Goal: Task Accomplishment & Management: Use online tool/utility

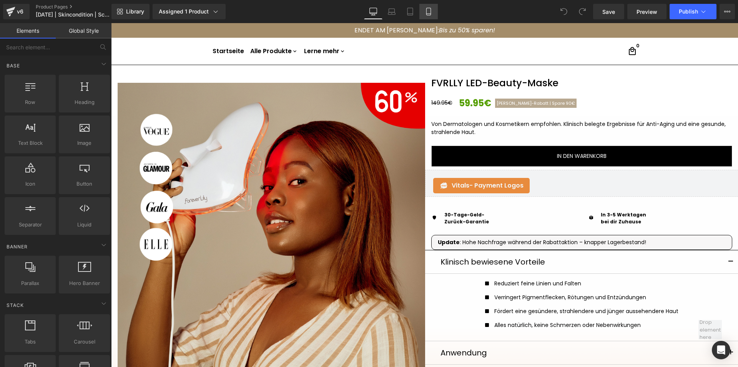
click at [429, 13] on icon at bounding box center [429, 12] width 8 height 8
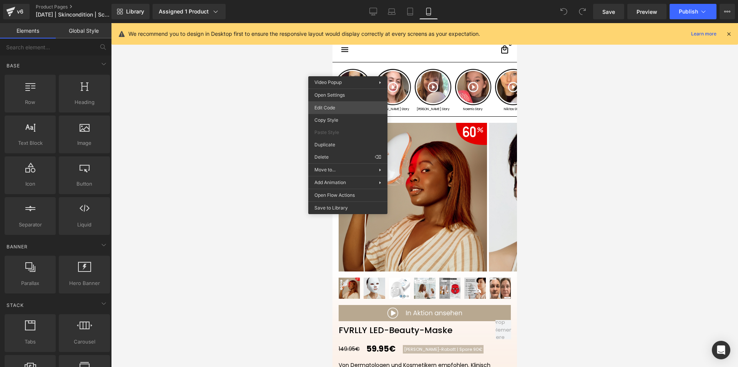
click at [331, 0] on div "You are previewing how the will restyle your page. You can not edit Elements in…" at bounding box center [369, 0] width 738 height 0
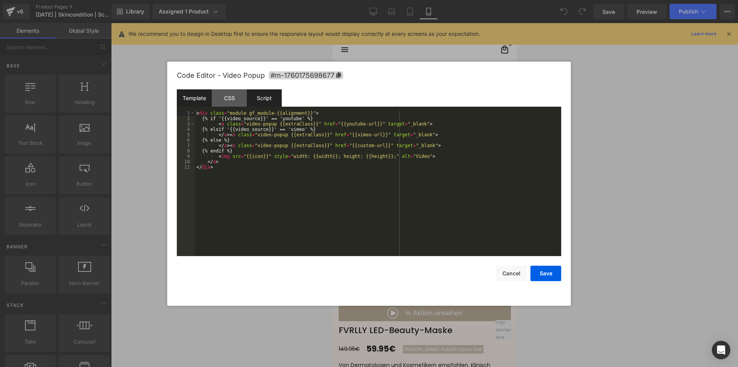
click at [273, 94] on div "Script" at bounding box center [264, 97] width 35 height 17
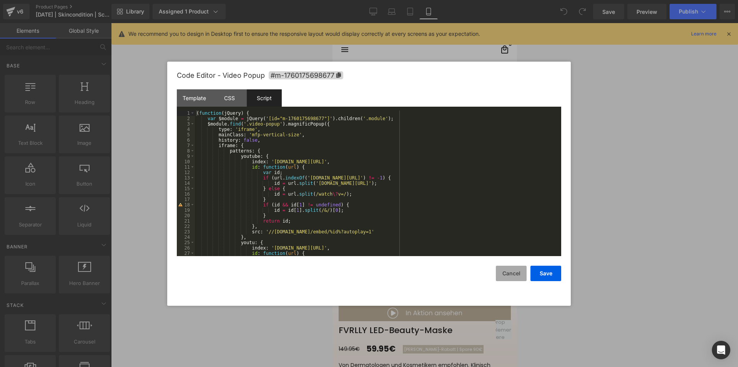
click at [507, 275] on button "Cancel" at bounding box center [511, 272] width 31 height 15
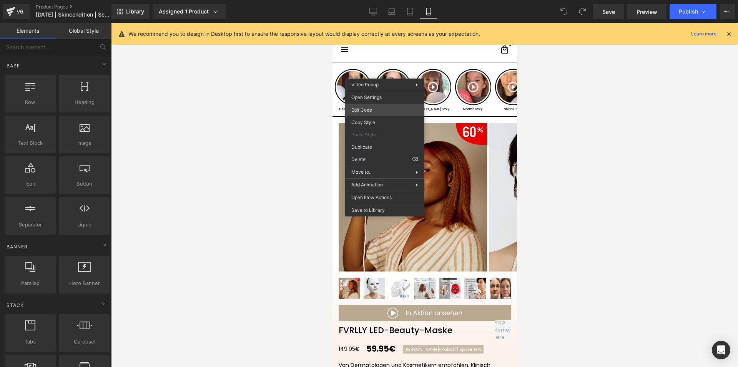
click at [371, 0] on div "You are previewing how the will restyle your page. You can not edit Elements in…" at bounding box center [369, 0] width 738 height 0
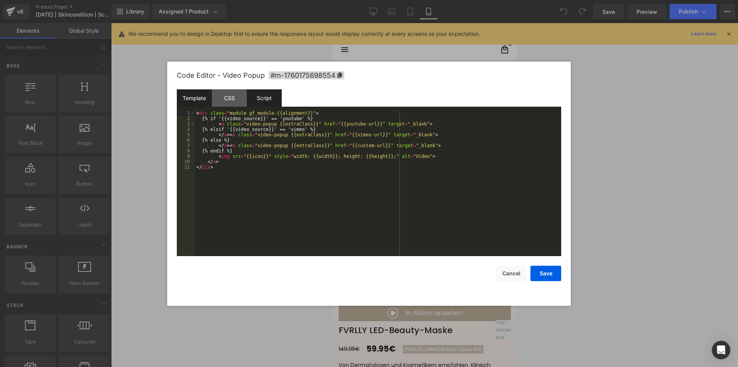
click at [265, 97] on div "Script" at bounding box center [264, 97] width 35 height 17
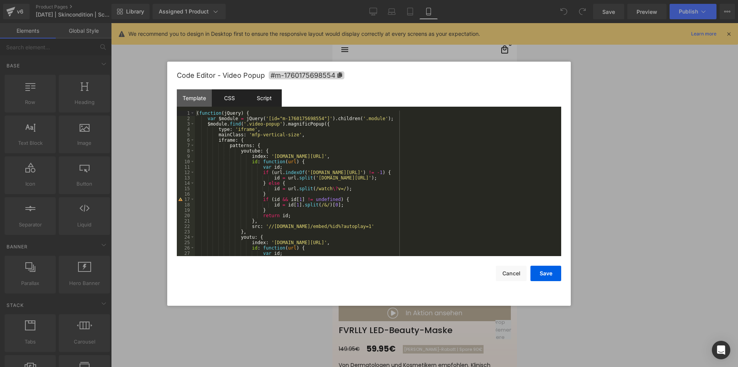
click at [237, 98] on div "CSS" at bounding box center [229, 97] width 35 height 17
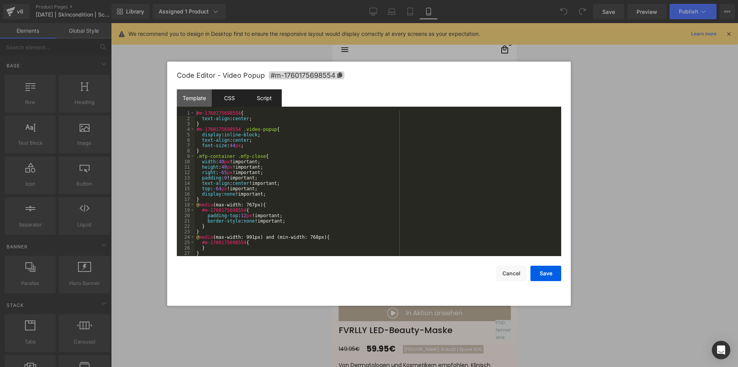
click at [257, 98] on div "Script" at bounding box center [264, 97] width 35 height 17
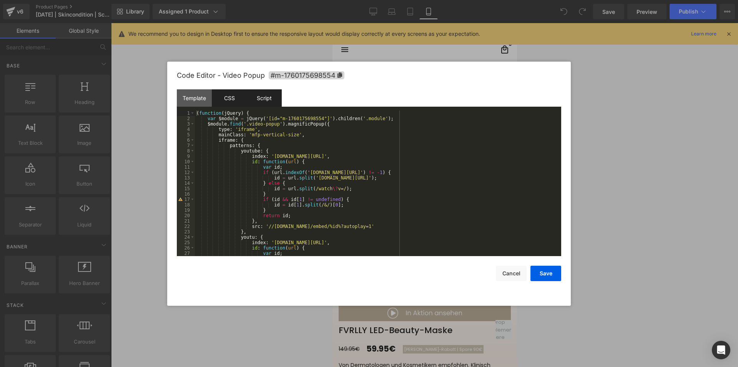
click at [228, 98] on div "CSS" at bounding box center [229, 97] width 35 height 17
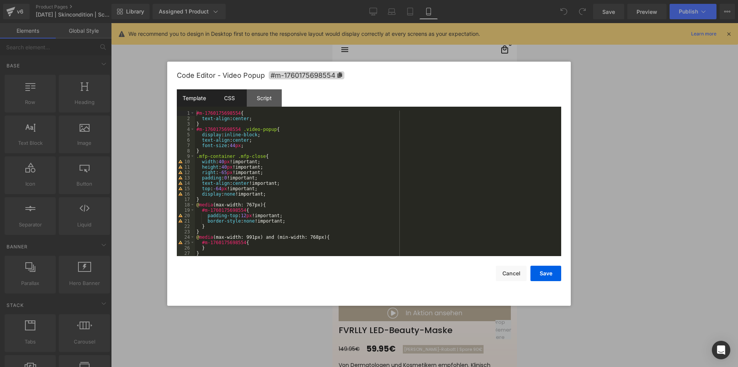
click at [192, 100] on div "Template" at bounding box center [194, 97] width 35 height 17
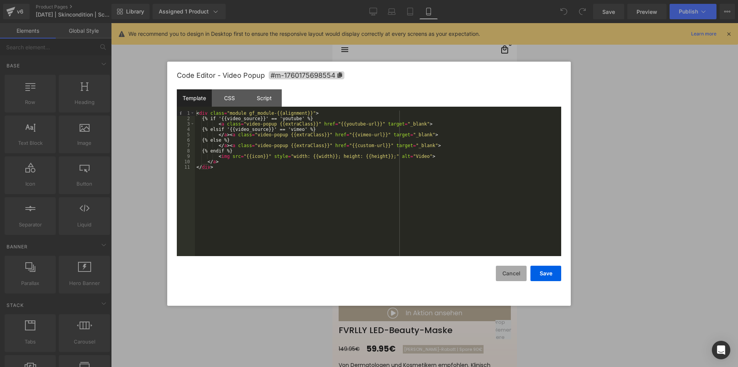
click at [520, 275] on button "Cancel" at bounding box center [511, 272] width 31 height 15
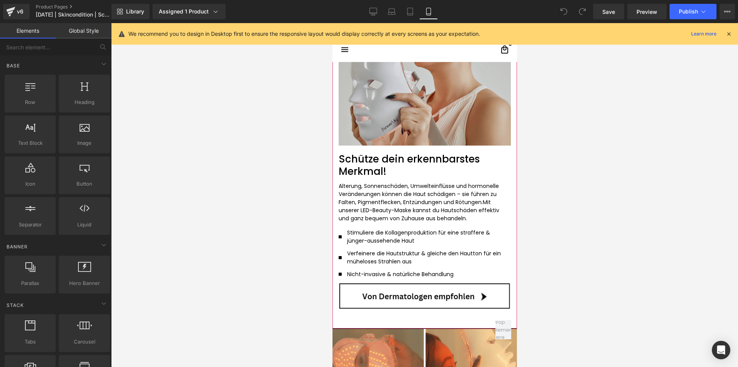
scroll to position [1231, 0]
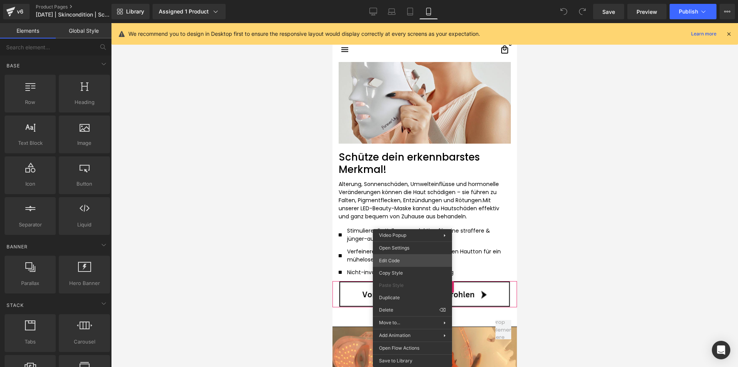
click at [393, 0] on div "You are previewing how the will restyle your page. You can not edit Elements in…" at bounding box center [369, 0] width 738 height 0
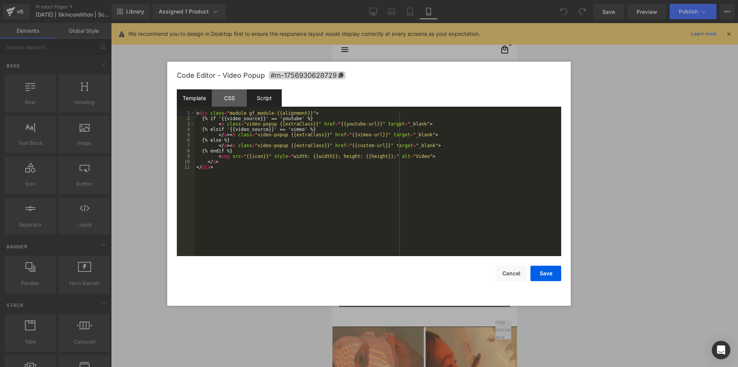
click at [267, 98] on div "Script" at bounding box center [264, 97] width 35 height 17
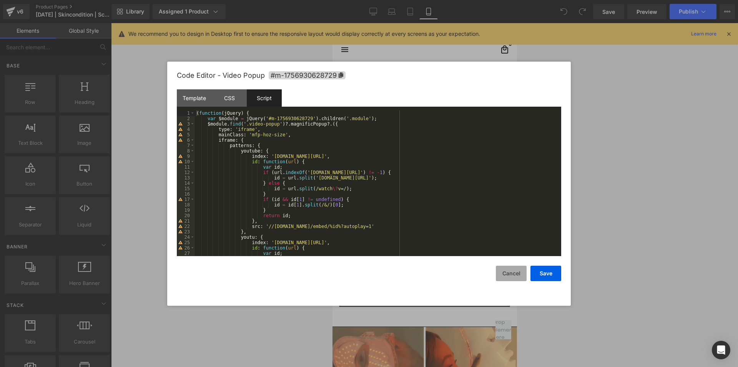
click at [511, 273] on button "Cancel" at bounding box center [511, 272] width 31 height 15
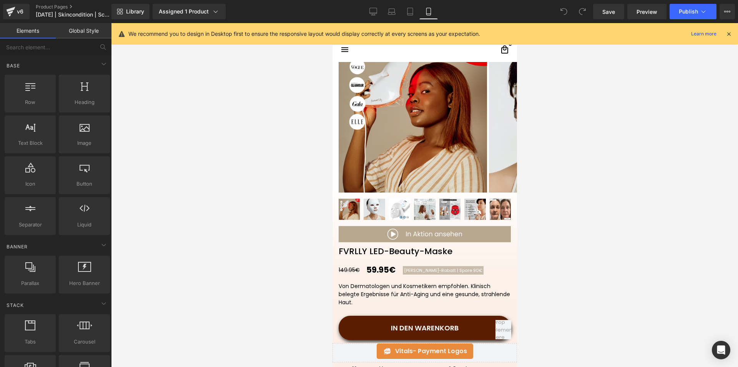
scroll to position [0, 0]
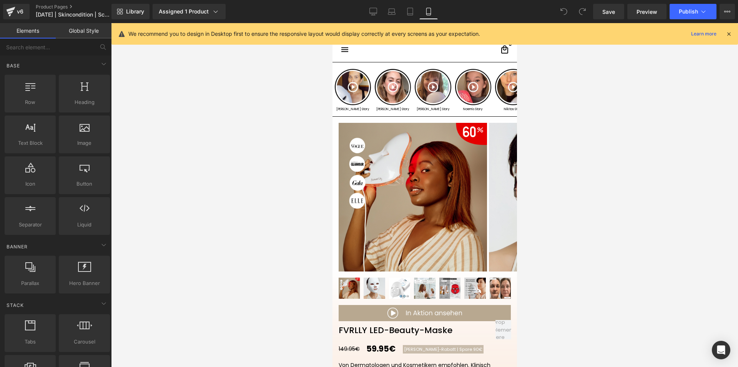
click at [727, 32] on icon at bounding box center [729, 33] width 7 height 7
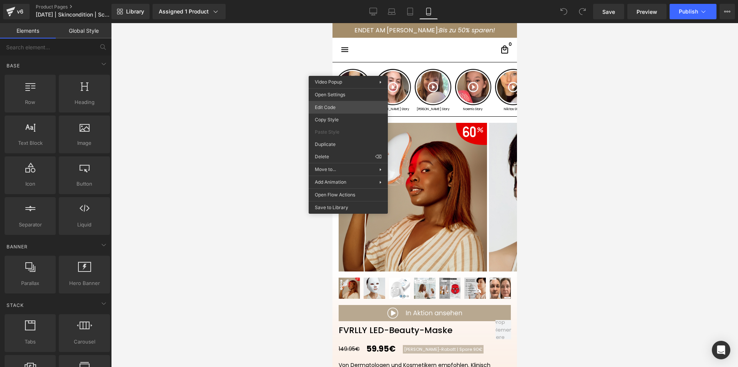
click at [330, 0] on div "You are previewing how the will restyle your page. You can not edit Elements in…" at bounding box center [369, 0] width 738 height 0
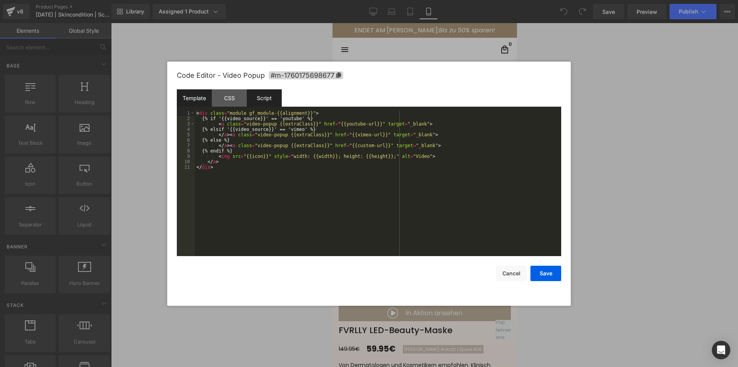
click at [264, 93] on div "Script" at bounding box center [264, 97] width 35 height 17
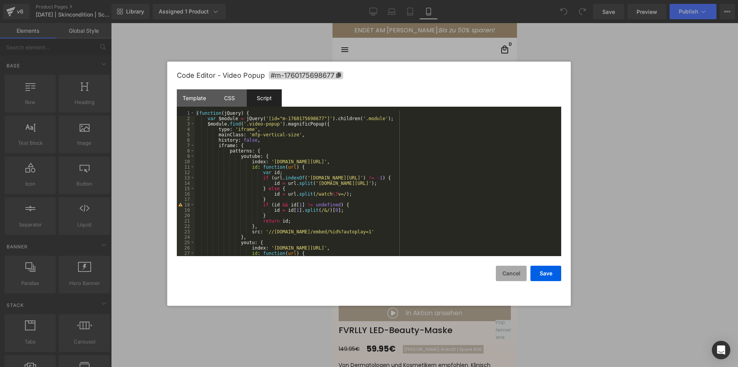
click at [509, 275] on button "Cancel" at bounding box center [511, 272] width 31 height 15
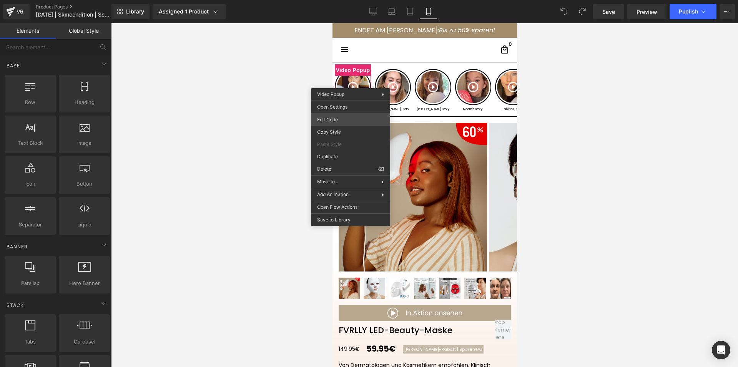
click at [342, 0] on div "You are previewing how the will restyle your page. You can not edit Elements in…" at bounding box center [369, 0] width 738 height 0
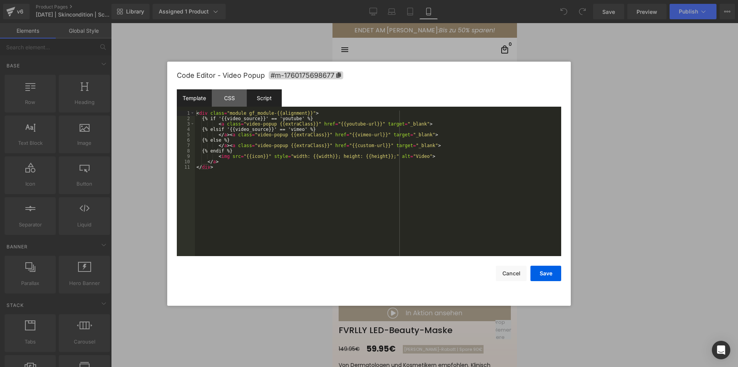
click at [280, 100] on div "Script" at bounding box center [264, 97] width 35 height 17
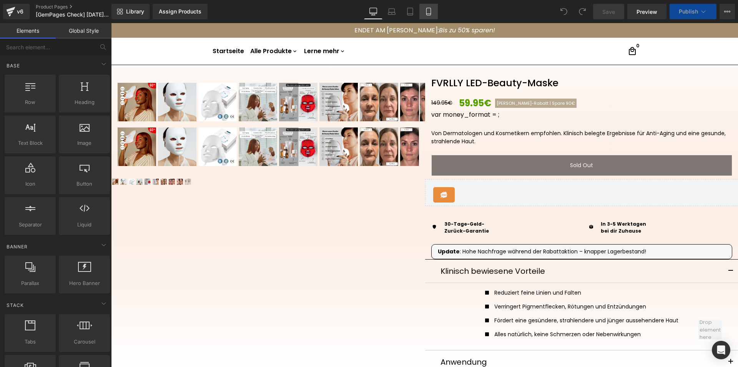
click at [429, 10] on icon at bounding box center [429, 12] width 8 height 8
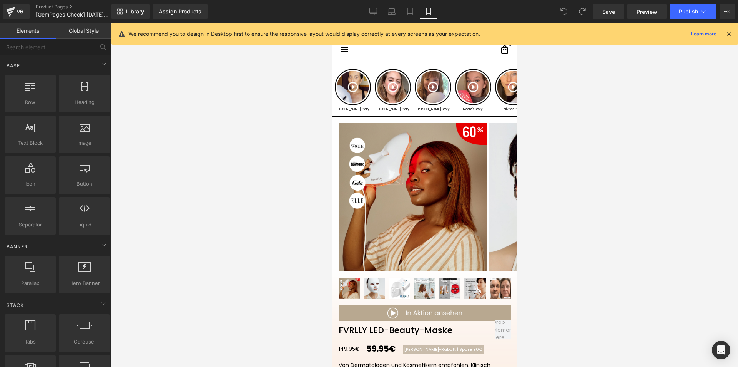
click at [729, 35] on icon at bounding box center [729, 33] width 7 height 7
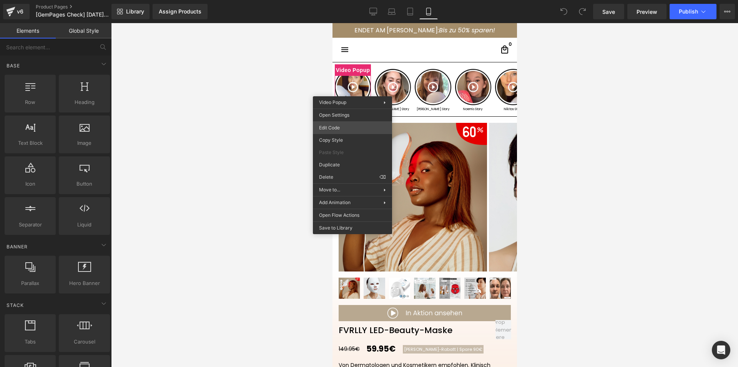
click at [338, 0] on div "You are previewing how the will restyle your page. You can not edit Elements in…" at bounding box center [369, 0] width 738 height 0
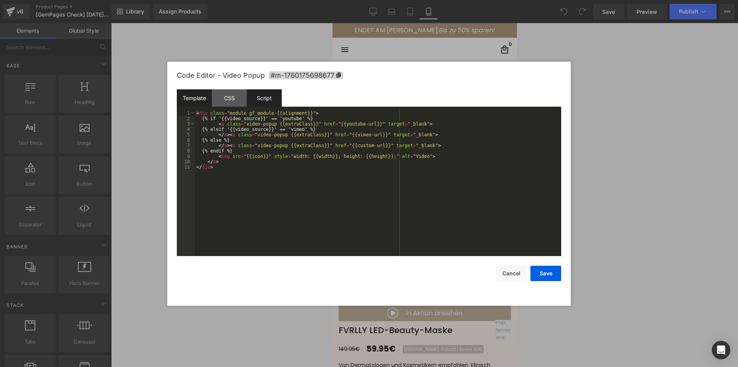
click at [270, 93] on div "Script" at bounding box center [264, 97] width 35 height 17
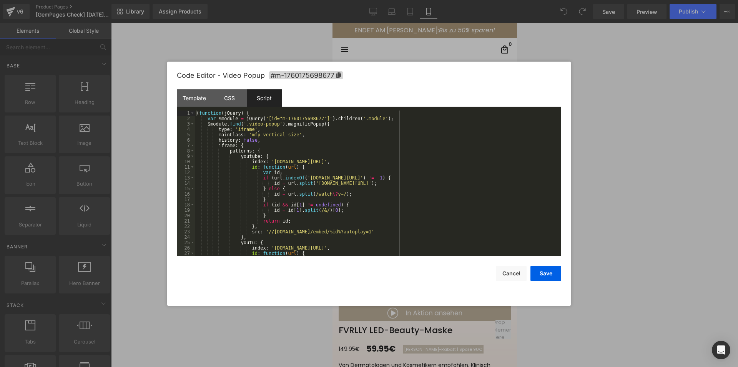
click at [241, 120] on div "( function ( jQuery ) { var $module = jQuery ( '[id="m-1760175698677"]' ) . chi…" at bounding box center [376, 188] width 363 height 156
drag, startPoint x: 260, startPoint y: 142, endPoint x: 173, endPoint y: 142, distance: 86.2
click at [173, 142] on div "Code Editor - Video Popup #m-1760175698677 Template CSS Script Data 1 2 3 4 5 6…" at bounding box center [369, 184] width 404 height 244
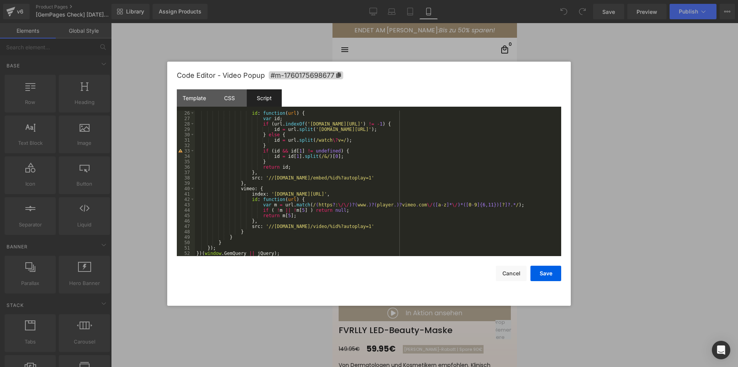
scroll to position [135, 0]
click at [542, 273] on button "Save" at bounding box center [546, 272] width 31 height 15
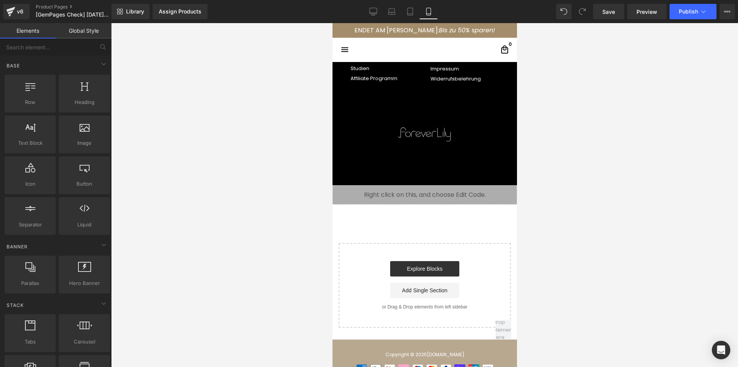
scroll to position [3010, 0]
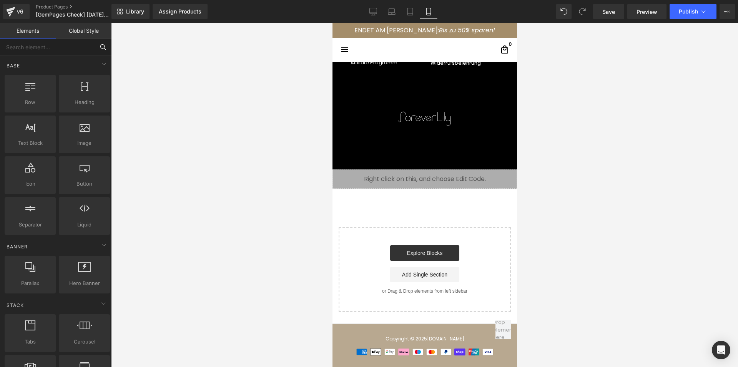
click at [34, 46] on input "text" at bounding box center [47, 46] width 95 height 17
type input "liq"
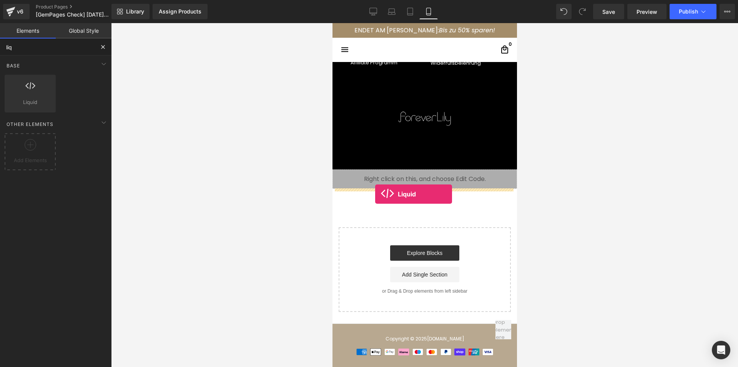
drag, startPoint x: 365, startPoint y: 119, endPoint x: 375, endPoint y: 194, distance: 75.7
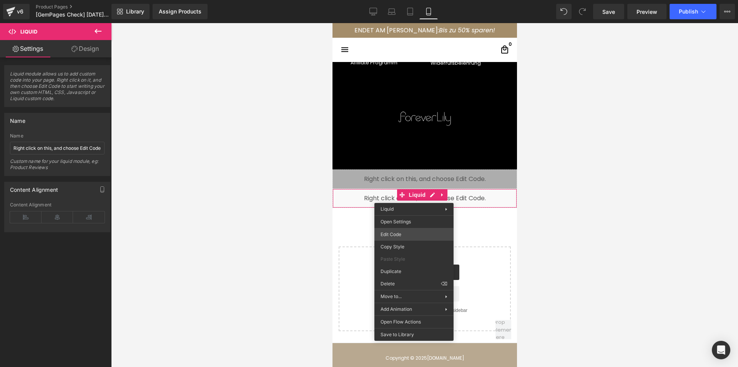
click at [389, 0] on div "Liquid You are previewing how the will restyle your page. You can not edit Elem…" at bounding box center [369, 0] width 738 height 0
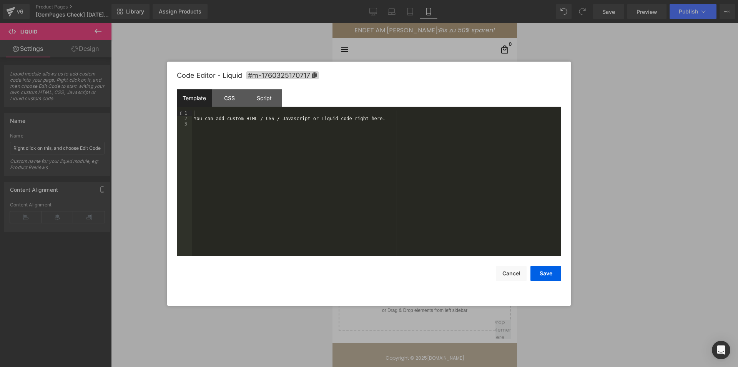
click at [264, 117] on div "You can add custom HTML / CSS / Javascript or Liquid code right here." at bounding box center [376, 188] width 369 height 156
click at [273, 97] on div "Script" at bounding box center [264, 97] width 35 height 17
click at [330, 121] on div "( function ( jQuery ) { // var $module = jQuery('#m-1760325170717').children('.…" at bounding box center [376, 188] width 369 height 156
click at [14, 20] on div at bounding box center [7, 20] width 14 height 0
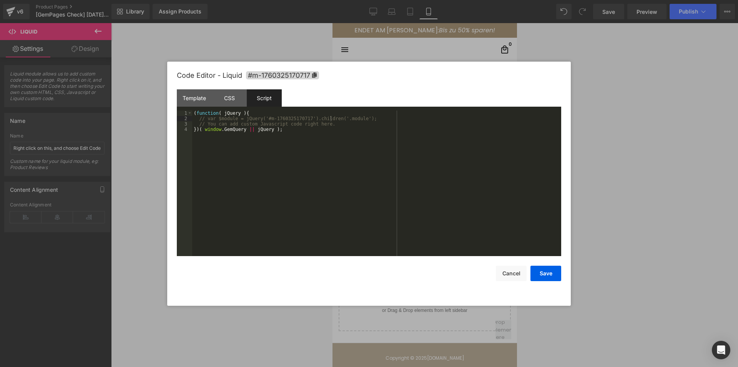
click at [389, 124] on div "( function ( jQuery ) { // var $module = jQuery('#m-1760325170717').children('.…" at bounding box center [376, 188] width 369 height 156
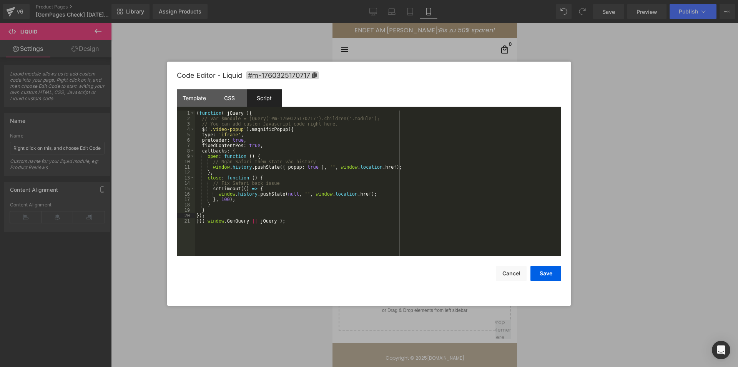
click at [197, 213] on div "( function ( jQuery ) { // var $module = jQuery('#m-1760325170717').children('.…" at bounding box center [378, 188] width 367 height 156
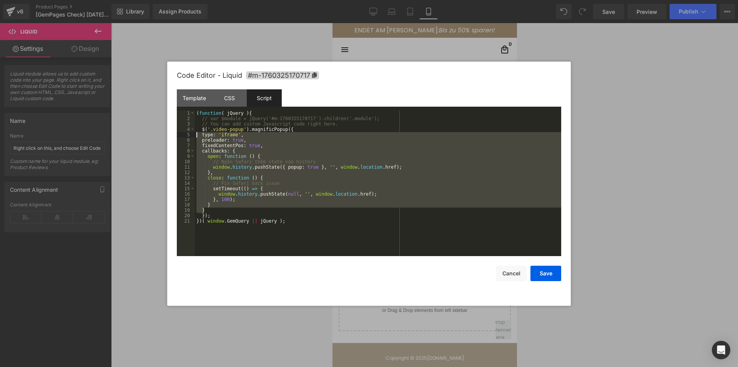
drag, startPoint x: 208, startPoint y: 210, endPoint x: 172, endPoint y: 137, distance: 81.9
click at [172, 137] on div "Code Editor - Liquid #m-1760325170717 Template CSS Script Data 1 XXXXXXXXXXXXXX…" at bounding box center [369, 184] width 404 height 244
click at [360, 226] on div "( function ( jQuery ) { // var $module = jQuery('#m-1760325170717').children('.…" at bounding box center [378, 188] width 367 height 156
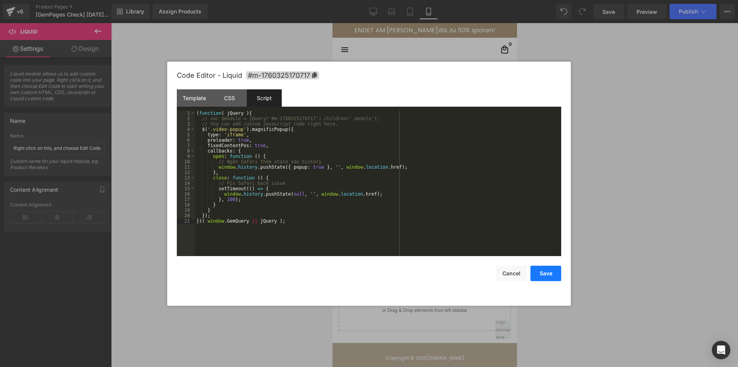
click at [546, 273] on button "Save" at bounding box center [546, 272] width 31 height 15
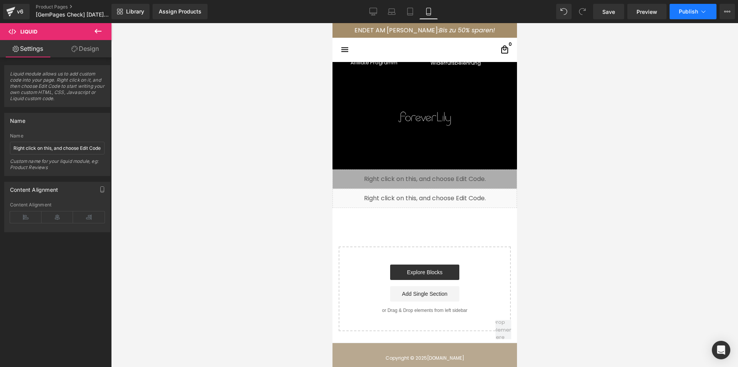
click at [687, 13] on span "Publish" at bounding box center [688, 11] width 19 height 6
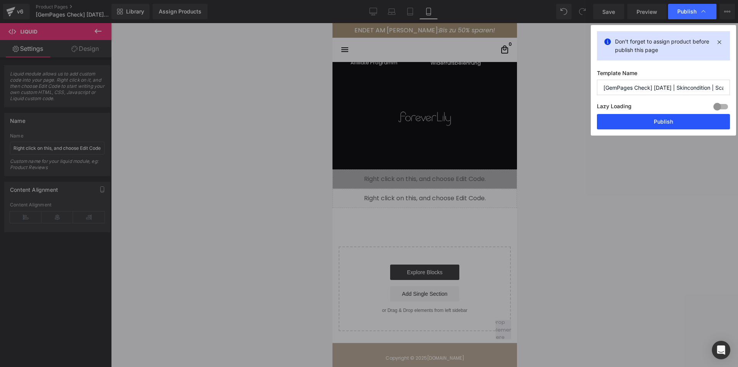
click at [614, 123] on button "Publish" at bounding box center [663, 121] width 133 height 15
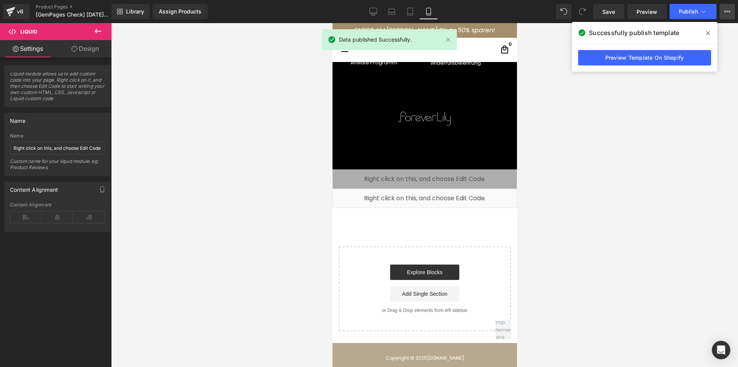
click at [727, 6] on button "View Live Page View with current Template Save Template to Library Schedule Pub…" at bounding box center [727, 11] width 15 height 15
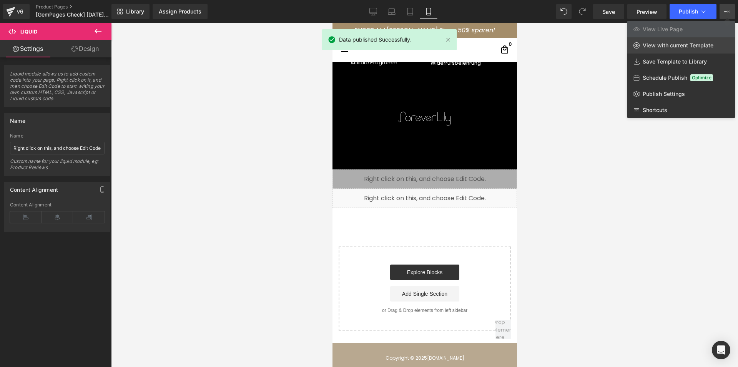
click at [695, 43] on span "View with current Template" at bounding box center [678, 45] width 71 height 7
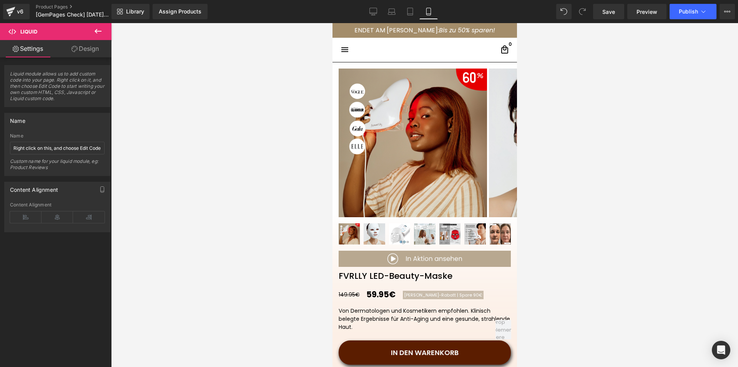
scroll to position [0, 0]
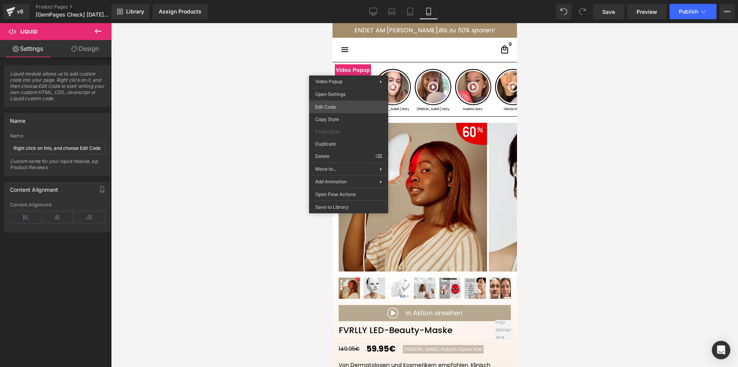
click at [334, 0] on div "Liquid You are previewing how the will restyle your page. You can not edit Elem…" at bounding box center [369, 0] width 738 height 0
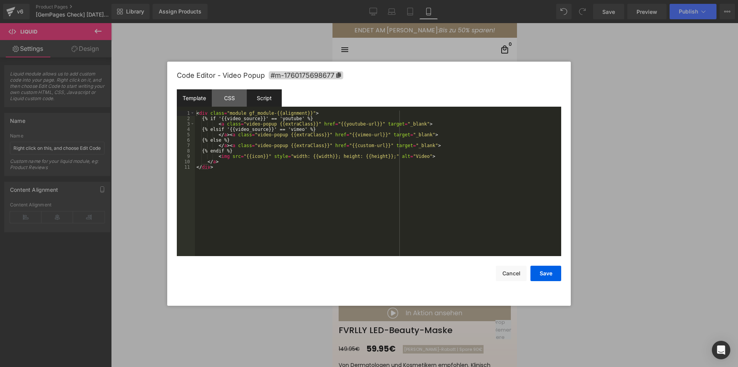
click at [276, 100] on div "Script" at bounding box center [264, 97] width 35 height 17
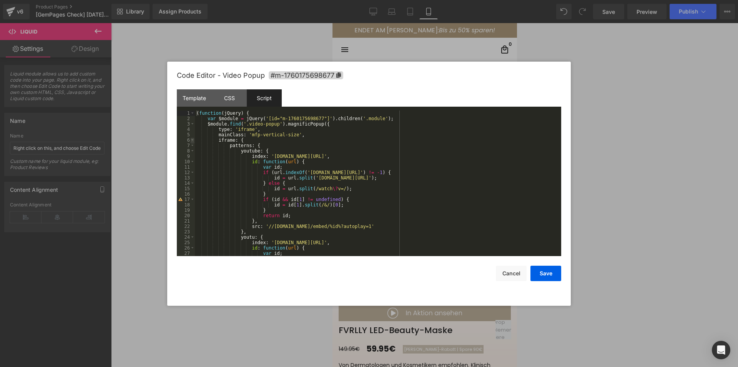
click at [193, 140] on span at bounding box center [192, 139] width 4 height 5
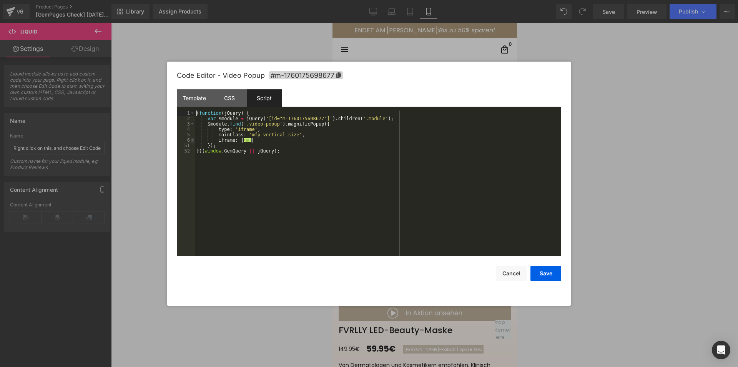
click at [193, 140] on span at bounding box center [192, 139] width 4 height 5
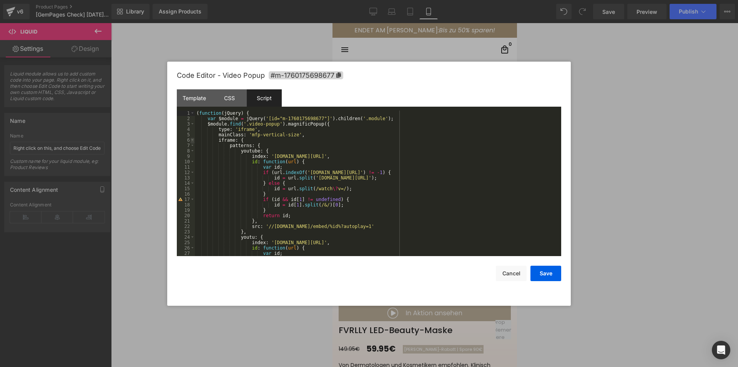
click at [193, 140] on span at bounding box center [192, 139] width 4 height 5
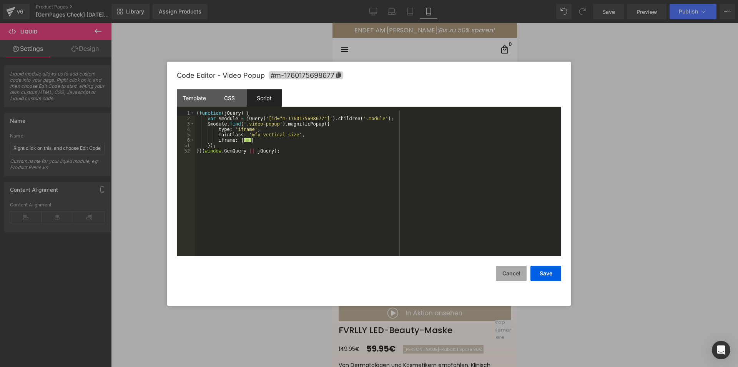
click at [511, 277] on button "Cancel" at bounding box center [511, 272] width 31 height 15
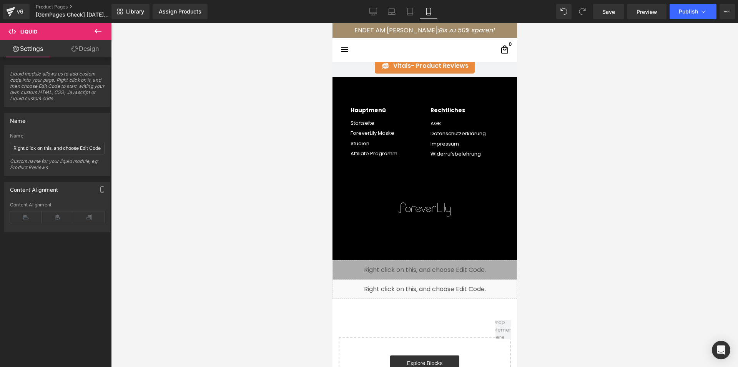
scroll to position [2966, 0]
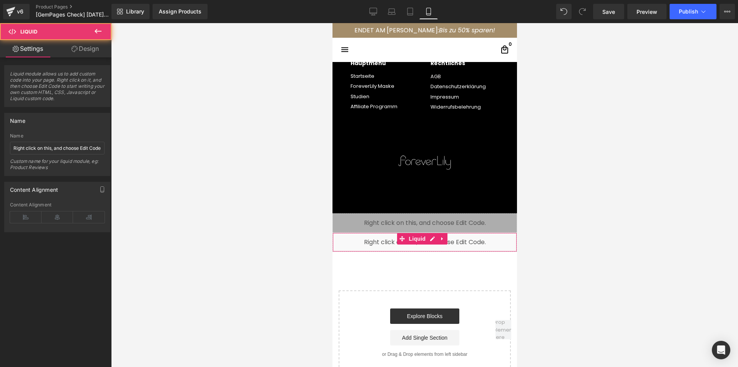
click at [443, 247] on div "Liquid" at bounding box center [424, 241] width 185 height 19
click at [444, 238] on icon at bounding box center [442, 238] width 5 height 6
click at [447, 238] on icon at bounding box center [447, 238] width 5 height 6
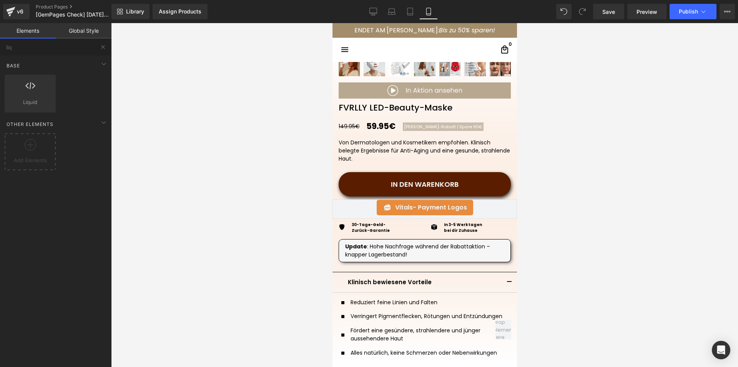
scroll to position [0, 0]
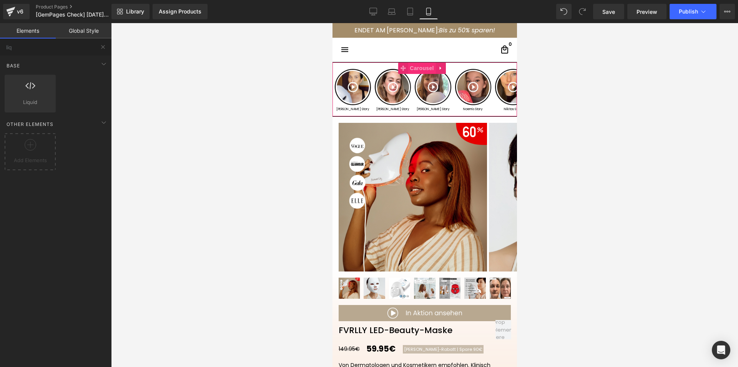
click at [416, 68] on span "Carousel" at bounding box center [422, 68] width 28 height 12
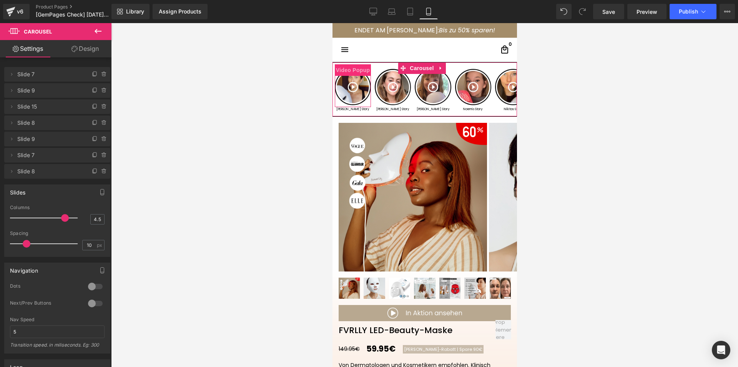
click at [351, 72] on span "Video Popup" at bounding box center [353, 70] width 38 height 12
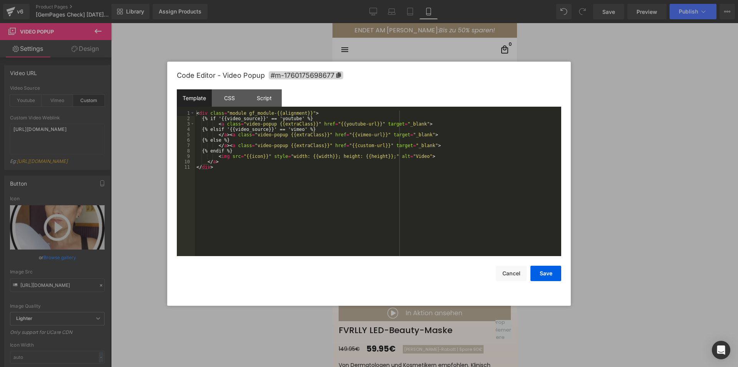
click at [339, 0] on div "Video Popup You are previewing how the will restyle your page. You can not edit…" at bounding box center [369, 0] width 738 height 0
click at [273, 96] on div "Script" at bounding box center [264, 97] width 35 height 17
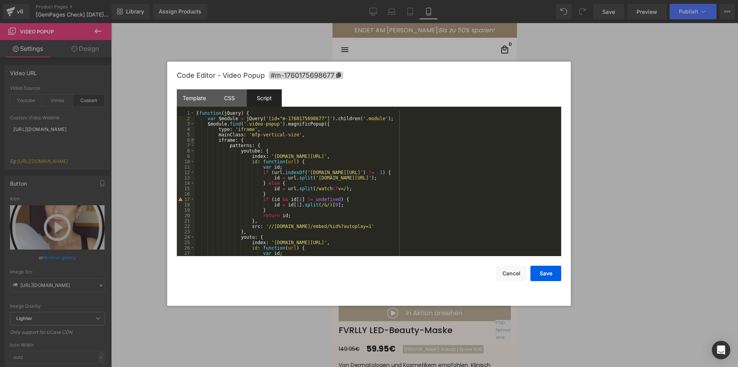
click at [193, 140] on span at bounding box center [192, 139] width 4 height 5
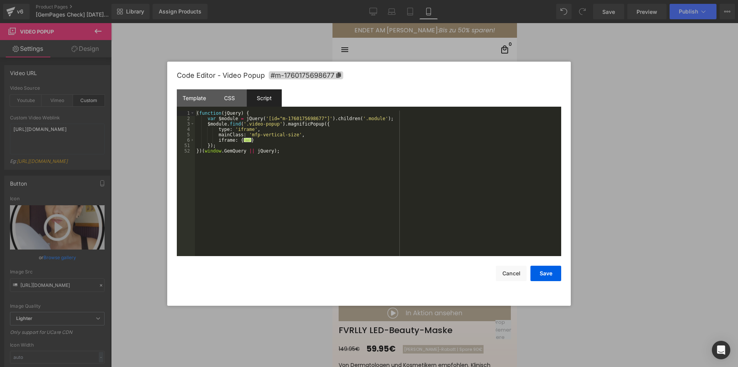
click at [257, 138] on div "( function ( jQuery ) { var $module = jQuery ( '[id="m-1760175698677"]' ) . chi…" at bounding box center [378, 188] width 367 height 156
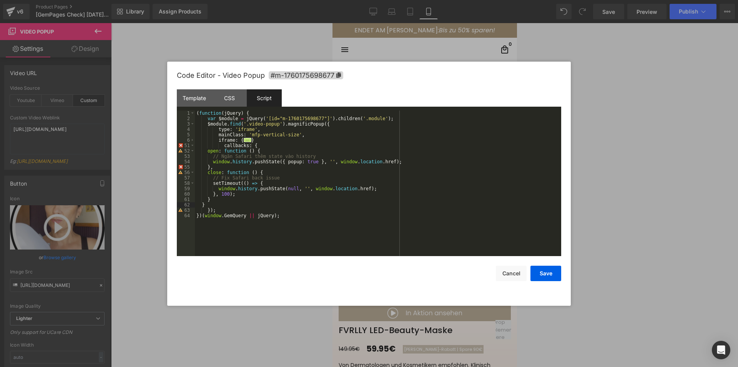
click at [261, 140] on div "( function ( jQuery ) { var $module = jQuery ( '[id="m-1760175698677"]' ) . chi…" at bounding box center [378, 188] width 367 height 156
click at [267, 152] on div "( function ( jQuery ) { var $module = jQuery ( '[id="m-1760175698677"]' ) . chi…" at bounding box center [378, 188] width 367 height 156
click at [295, 158] on div "( function ( jQuery ) { var $module = jQuery ( '[id="m-1760175698677"]' ) . chi…" at bounding box center [378, 188] width 367 height 156
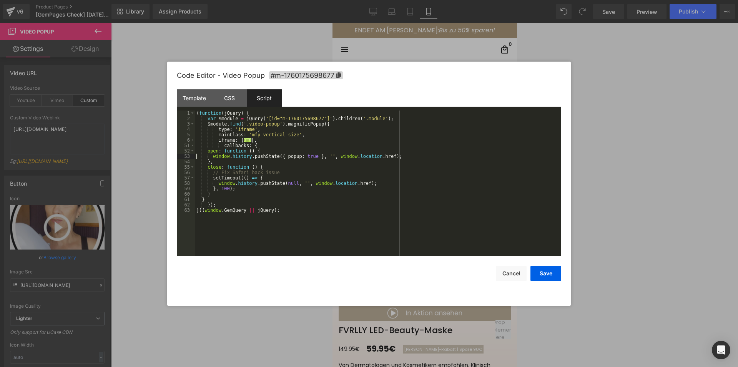
click at [266, 170] on div "( function ( jQuery ) { var $module = jQuery ( '[id="m-1760175698677"]' ) . chi…" at bounding box center [378, 188] width 367 height 156
click at [277, 195] on div "( function ( jQuery ) { var $module = jQuery ( '[id="m-1760175698677"]' ) . chi…" at bounding box center [378, 188] width 367 height 156
click at [213, 185] on div "( function ( jQuery ) { var $module = jQuery ( '[id="m-1760175698677"]' ) . chi…" at bounding box center [378, 188] width 367 height 156
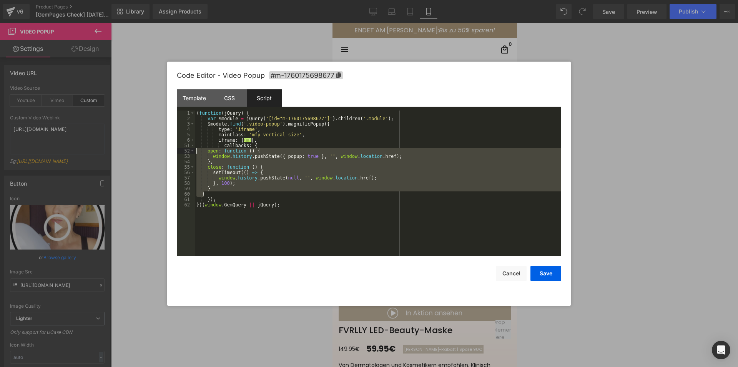
drag, startPoint x: 204, startPoint y: 193, endPoint x: 174, endPoint y: 151, distance: 52.1
click at [174, 151] on div "Code Editor - Video Popup #m-1760175698677 Template CSS Script Data 1 2 3 4 5 6…" at bounding box center [369, 184] width 404 height 244
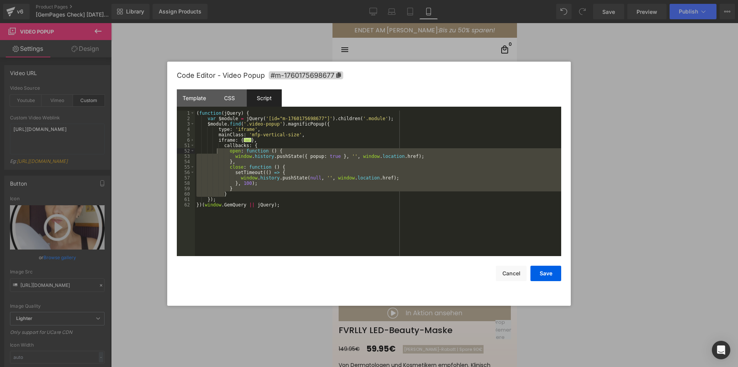
click at [268, 190] on div "( function ( jQuery ) { var $module = jQuery ( '[id="m-1760175698677"]' ) . chi…" at bounding box center [378, 182] width 367 height 145
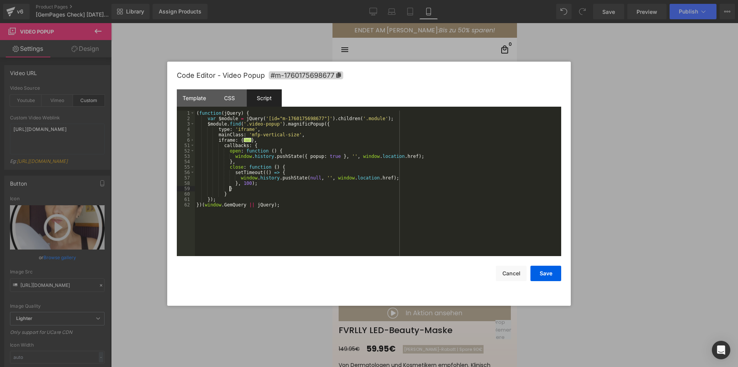
click at [228, 192] on div "( function ( jQuery ) { var $module = jQuery ( '[id="m-1760175698677"]' ) . chi…" at bounding box center [378, 188] width 367 height 156
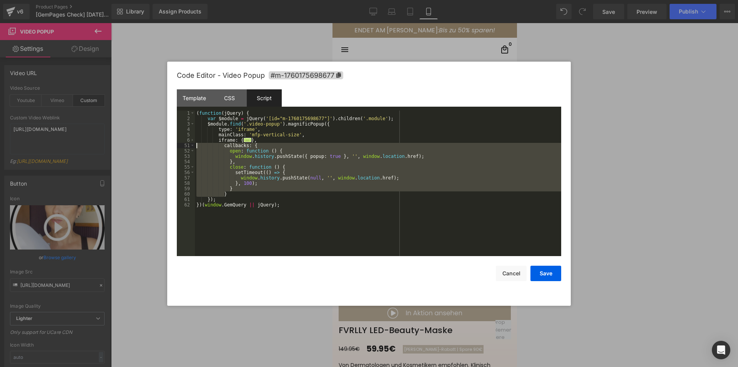
drag, startPoint x: 227, startPoint y: 193, endPoint x: 139, endPoint y: 148, distance: 98.6
click at [139, 148] on body "Video Popup You are previewing how the will restyle your page. You can not edit…" at bounding box center [369, 183] width 738 height 367
click at [548, 273] on button "Save" at bounding box center [546, 272] width 31 height 15
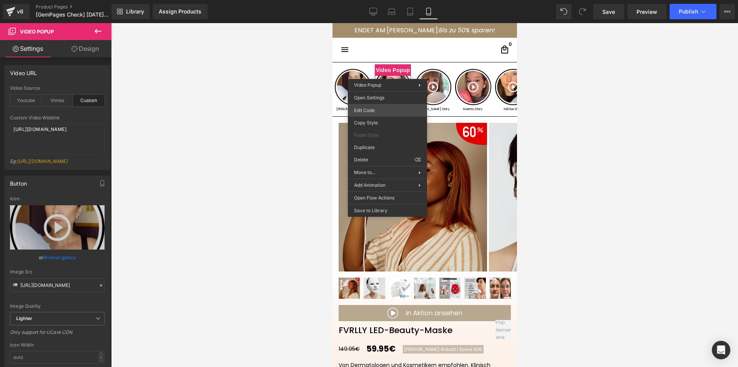
click at [373, 0] on div "Video Popup You are previewing how the will restyle your page. You can not edit…" at bounding box center [369, 0] width 738 height 0
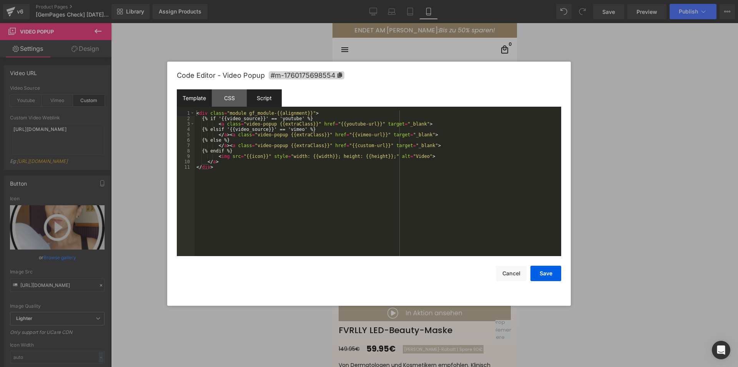
click at [271, 97] on div "Script" at bounding box center [264, 97] width 35 height 17
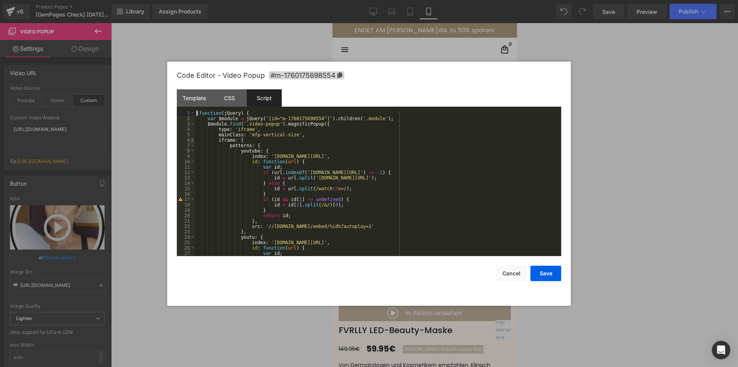
click at [191, 139] on span at bounding box center [192, 139] width 4 height 5
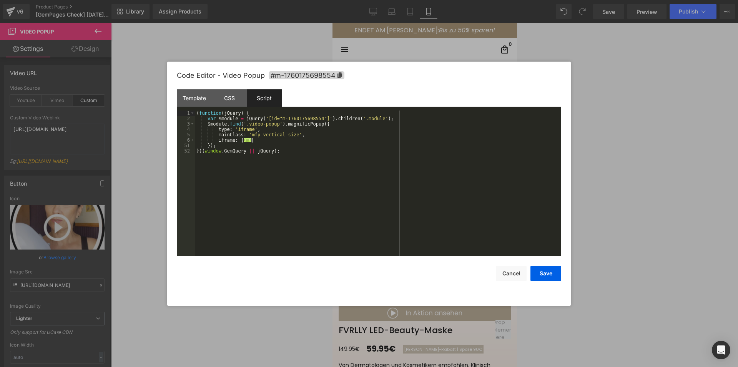
click at [259, 142] on div "( function ( jQuery ) { var $module = jQuery ( '[id="m-1760175698554"]' ) . chi…" at bounding box center [378, 188] width 367 height 156
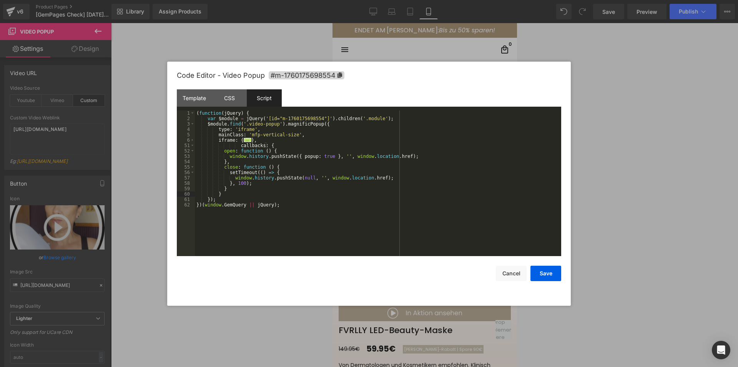
click at [237, 147] on div "( function ( jQuery ) { var $module = jQuery ( '[id="m-1760175698554"]' ) . chi…" at bounding box center [378, 188] width 367 height 156
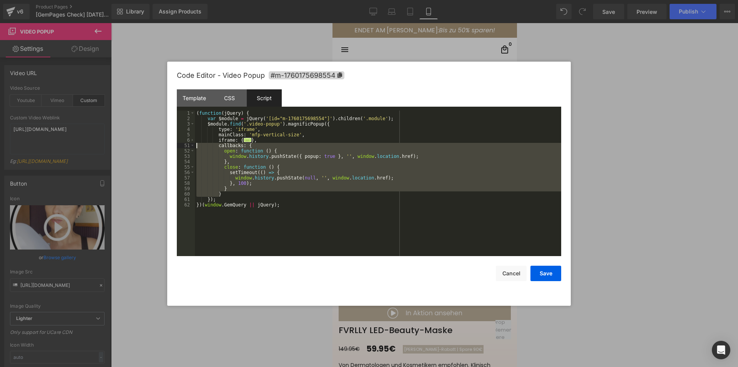
drag, startPoint x: 219, startPoint y: 191, endPoint x: 166, endPoint y: 146, distance: 69.8
click at [166, 146] on body "Video Popup You are previewing how the will restyle your page. You can not edit…" at bounding box center [369, 183] width 738 height 367
click at [551, 272] on button "Save" at bounding box center [546, 272] width 31 height 15
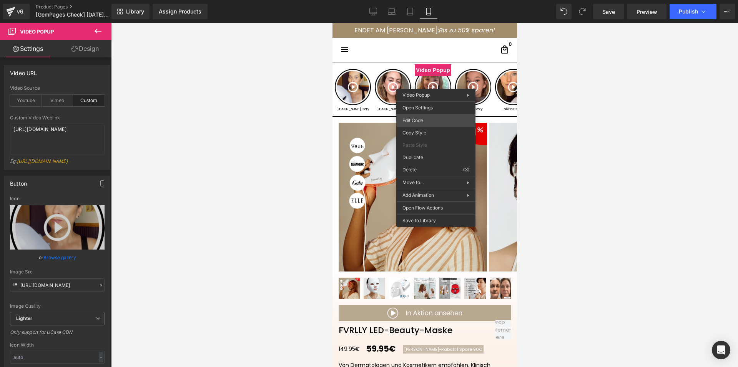
click at [415, 0] on div "Video Popup You are previewing how the will restyle your page. You can not edit…" at bounding box center [369, 0] width 738 height 0
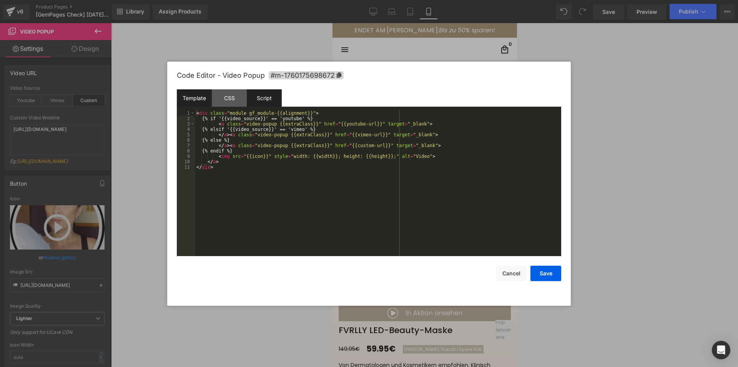
click at [268, 92] on div "Script" at bounding box center [264, 97] width 35 height 17
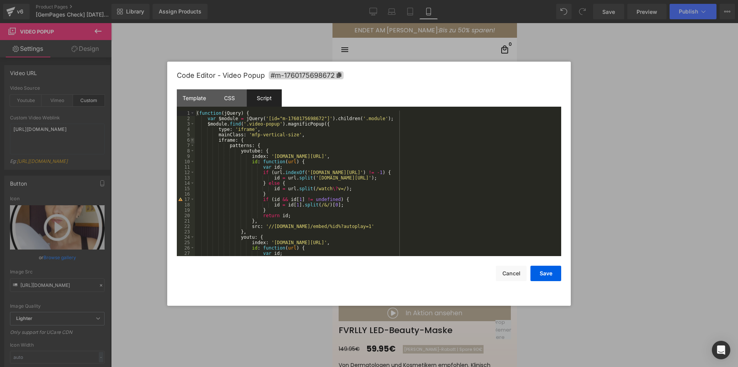
click at [191, 139] on span at bounding box center [192, 139] width 4 height 5
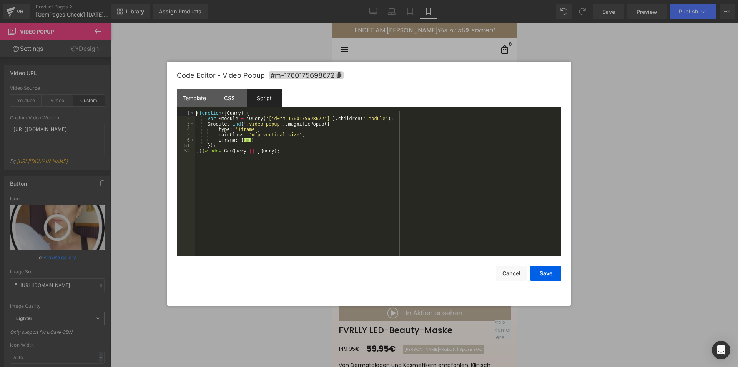
click at [264, 138] on div "( function ( jQuery ) { var $module = jQuery ( '[id="m-1760175698672"]' ) . chi…" at bounding box center [378, 188] width 367 height 156
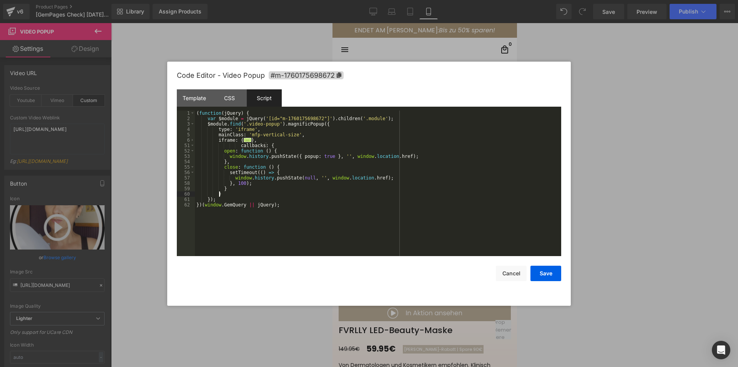
click at [237, 145] on div "( function ( jQuery ) { var $module = jQuery ( '[id="m-1760175698672"]' ) . chi…" at bounding box center [378, 188] width 367 height 156
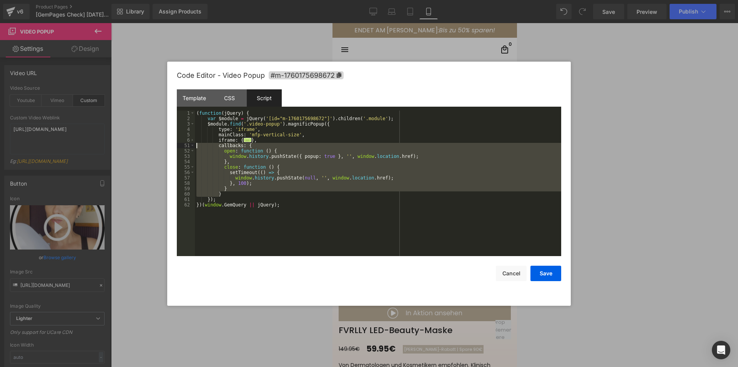
drag, startPoint x: 220, startPoint y: 193, endPoint x: 170, endPoint y: 147, distance: 68.0
click at [170, 147] on div "Code Editor - Video Popup #m-1760175698672 Template CSS Script Data 1 2 3 4 5 6…" at bounding box center [369, 184] width 404 height 244
click at [543, 273] on button "Save" at bounding box center [546, 272] width 31 height 15
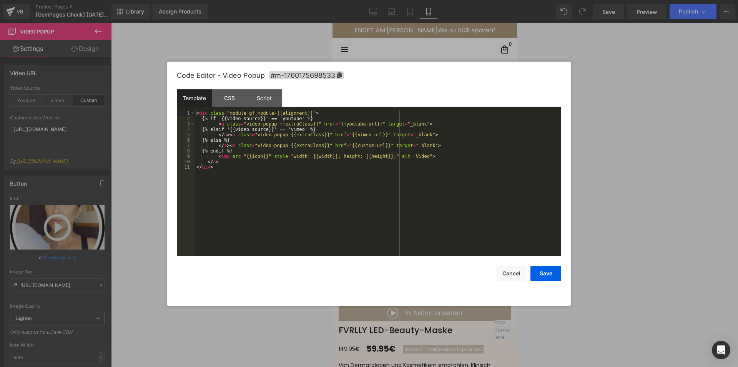
click at [451, 0] on div "Video Popup You are previewing how the will restyle your page. You can not edit…" at bounding box center [369, 0] width 738 height 0
click at [277, 95] on div "Script" at bounding box center [264, 97] width 35 height 17
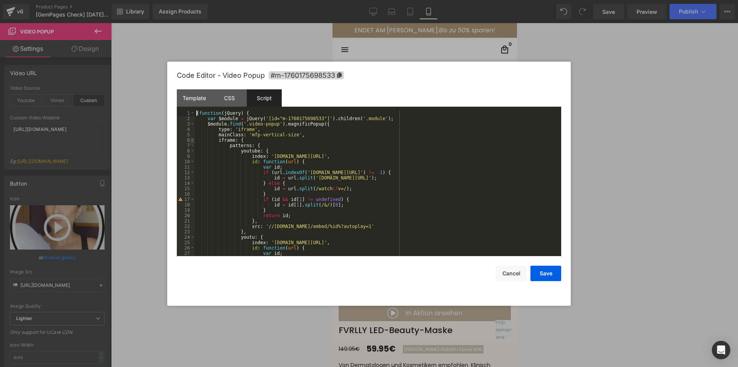
click at [192, 139] on span at bounding box center [192, 139] width 4 height 5
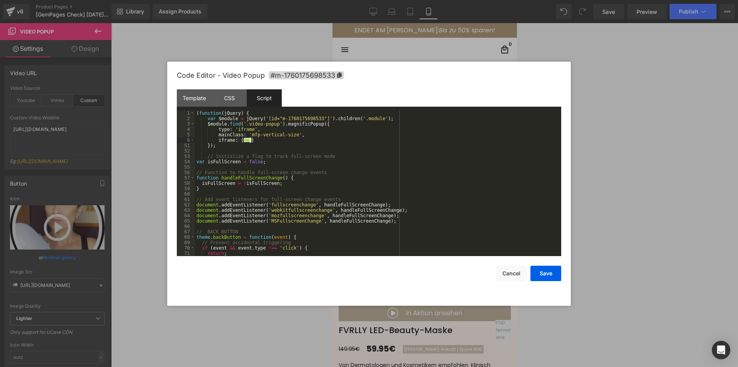
click at [261, 141] on div "( function ( jQuery ) { var $module = jQuery ( '[id="m-1760175698533"]' ) . chi…" at bounding box center [376, 188] width 363 height 156
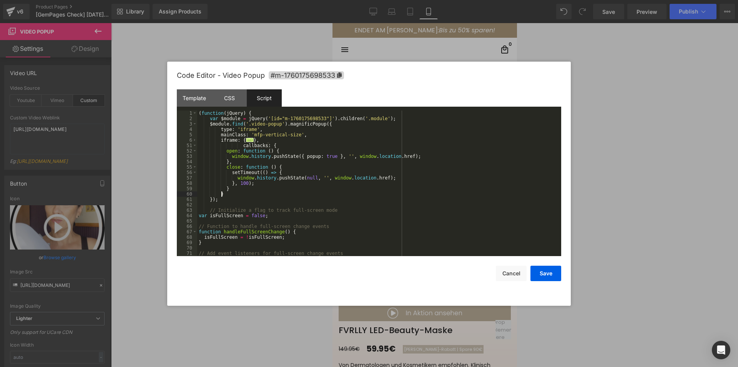
click at [239, 144] on div "( function ( jQuery ) { var $module = jQuery ( '[id="m-1760175698533"]' ) . chi…" at bounding box center [377, 188] width 361 height 156
click at [544, 274] on button "Save" at bounding box center [546, 272] width 31 height 15
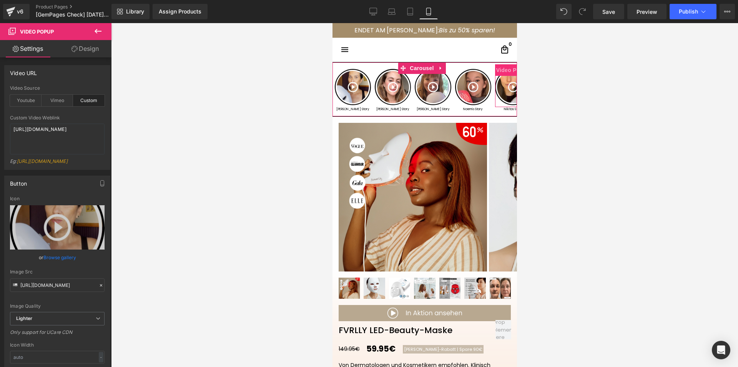
click at [502, 69] on span "Video Popup" at bounding box center [513, 70] width 38 height 12
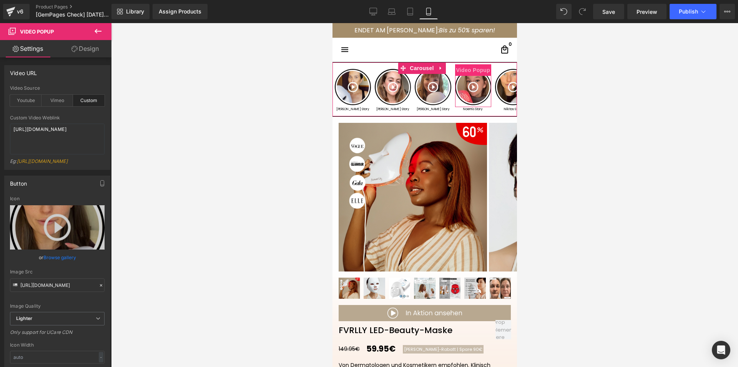
click at [470, 72] on span "Video Popup" at bounding box center [473, 70] width 38 height 12
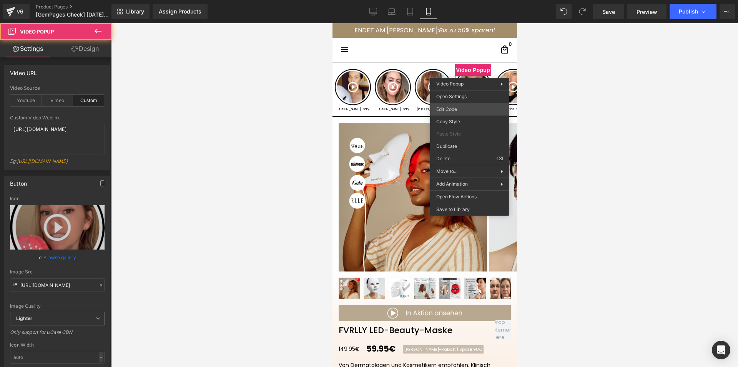
click at [447, 0] on div "Video Popup You are previewing how the will restyle your page. You can not edit…" at bounding box center [369, 0] width 738 height 0
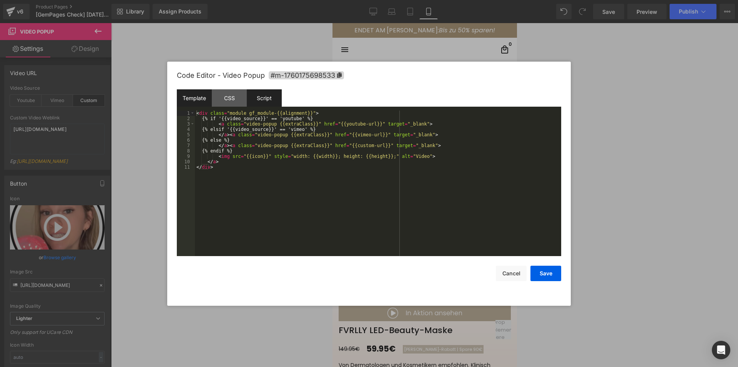
click at [256, 99] on div "Script" at bounding box center [264, 97] width 35 height 17
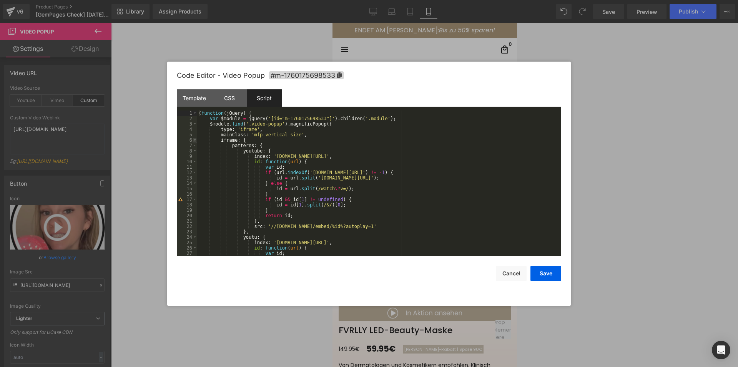
click at [194, 141] on span at bounding box center [195, 139] width 4 height 5
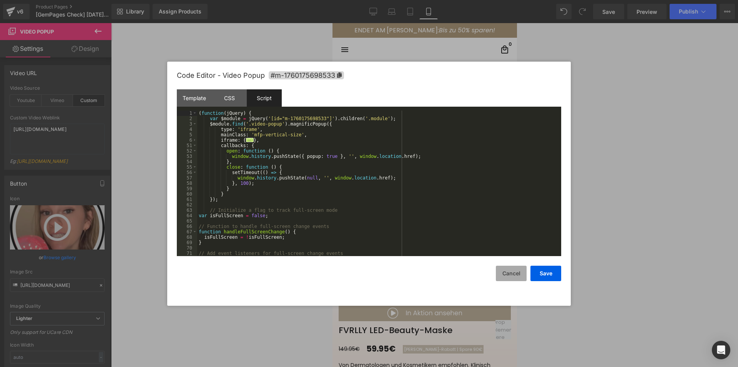
click at [517, 271] on button "Cancel" at bounding box center [511, 272] width 31 height 15
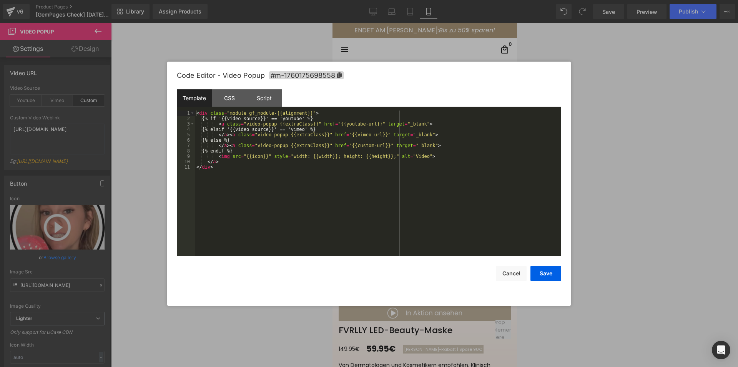
click at [483, 0] on div "Video Popup You are previewing how the will restyle your page. You can not edit…" at bounding box center [369, 0] width 738 height 0
click at [273, 99] on div "Script" at bounding box center [264, 97] width 35 height 17
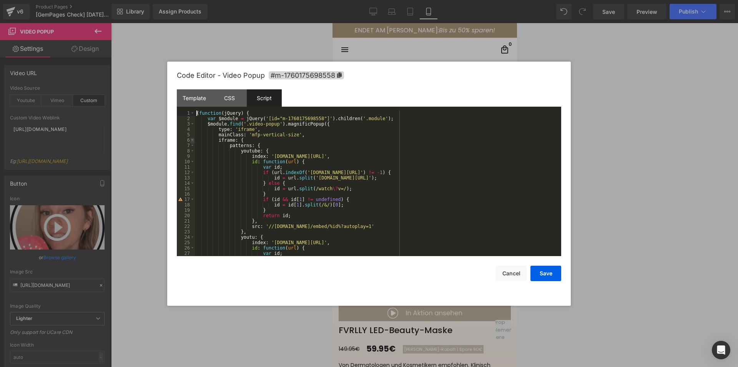
click at [192, 139] on span at bounding box center [192, 139] width 4 height 5
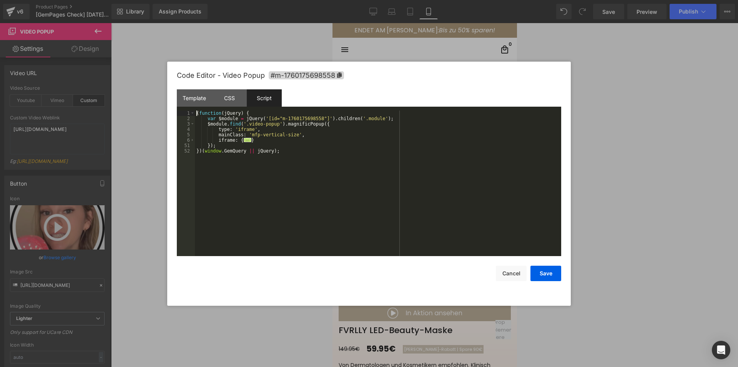
click at [259, 138] on div "( function ( jQuery ) { var $module = jQuery ( '[id="m-1760175698558"]' ) . chi…" at bounding box center [378, 188] width 367 height 156
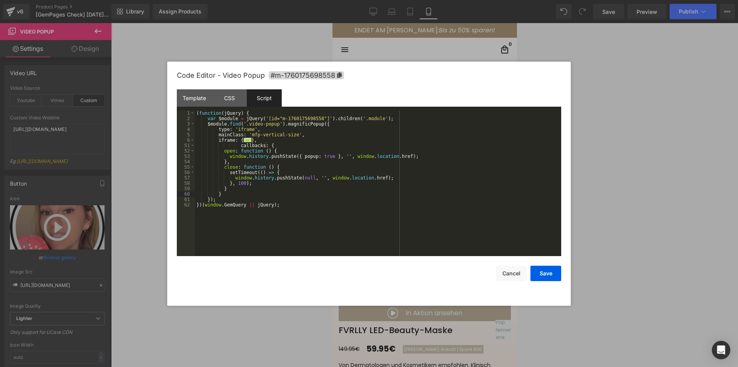
click at [236, 145] on div "( function ( jQuery ) { var $module = jQuery ( '[id="m-1760175698558"]' ) . chi…" at bounding box center [378, 188] width 367 height 156
click at [553, 273] on button "Save" at bounding box center [546, 272] width 31 height 15
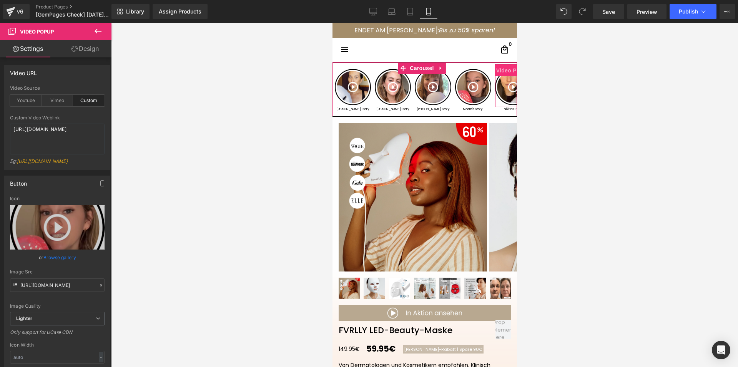
click at [504, 69] on span "Video Popup" at bounding box center [513, 71] width 38 height 12
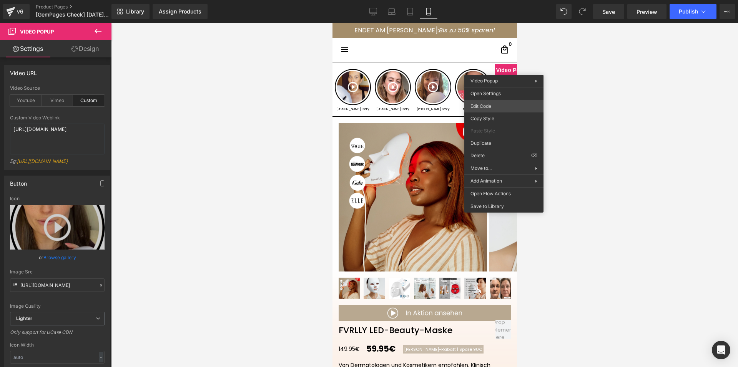
click at [487, 0] on div "Video Popup You are previewing how the will restyle your page. You can not edit…" at bounding box center [369, 0] width 738 height 0
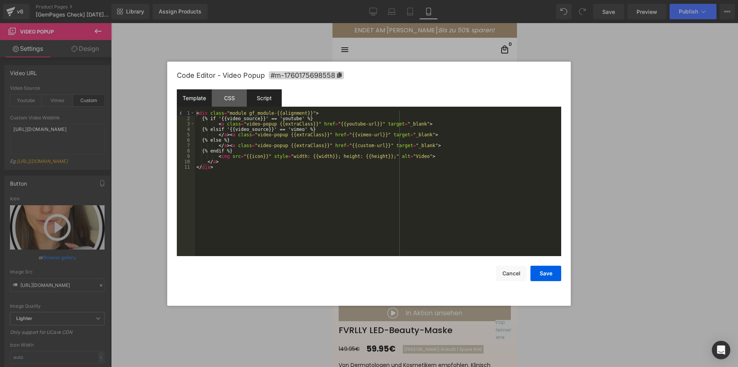
click at [270, 103] on div "Script" at bounding box center [264, 97] width 35 height 17
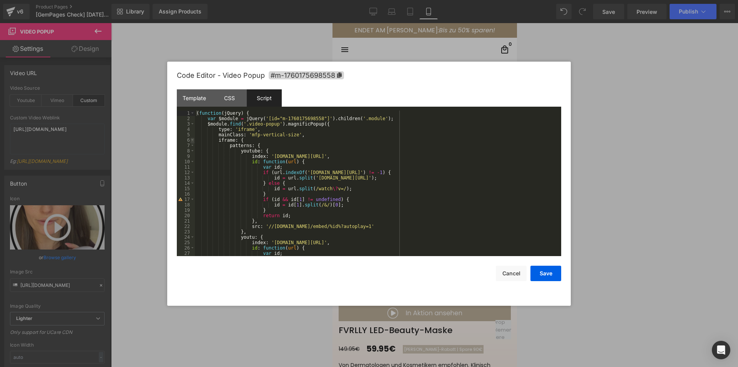
click at [192, 140] on span at bounding box center [192, 139] width 4 height 5
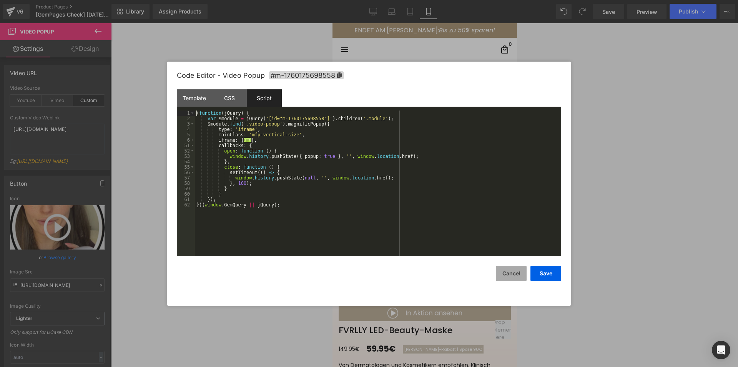
click at [506, 272] on button "Cancel" at bounding box center [511, 272] width 31 height 15
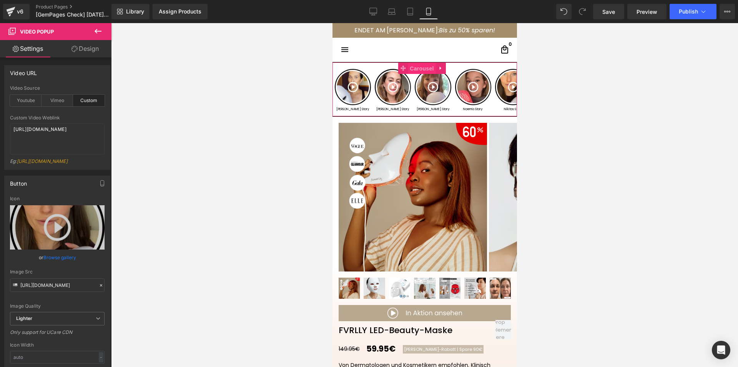
click at [422, 68] on span "Carousel" at bounding box center [422, 69] width 28 height 12
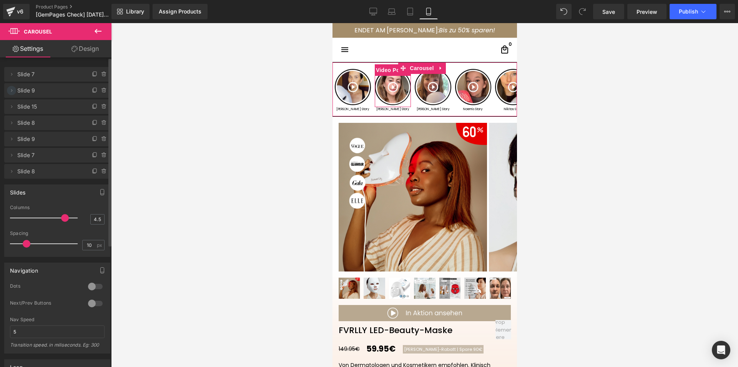
click at [12, 90] on icon at bounding box center [12, 90] width 2 height 3
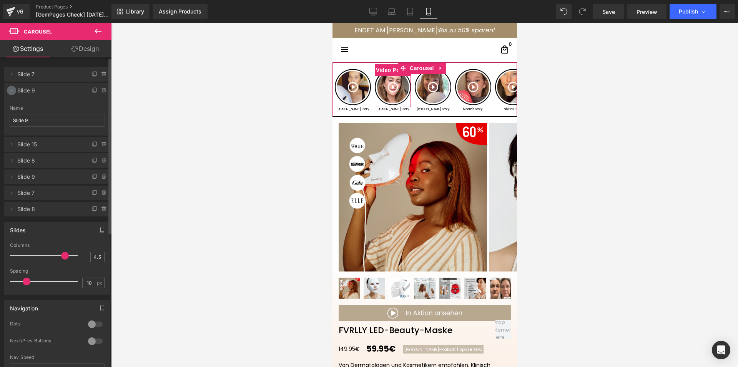
click at [12, 90] on icon at bounding box center [11, 90] width 6 height 6
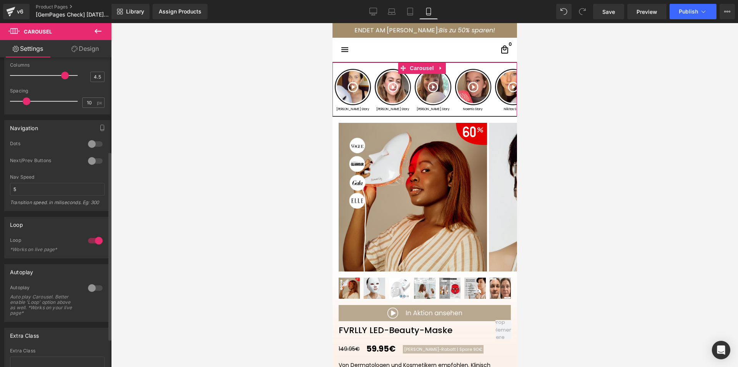
scroll to position [154, 0]
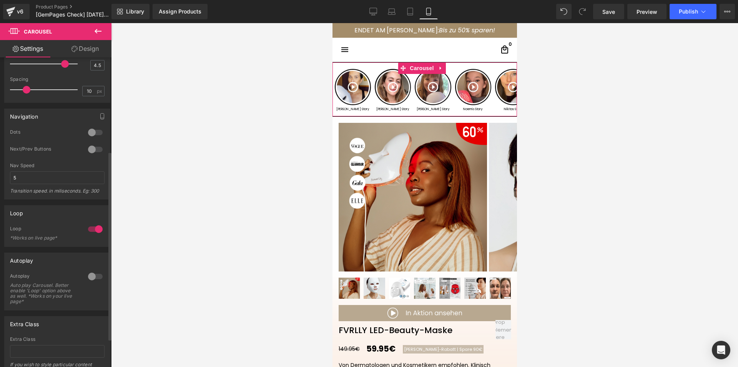
click at [86, 132] on div at bounding box center [95, 132] width 18 height 12
click at [428, 111] on span at bounding box center [430, 110] width 4 height 4
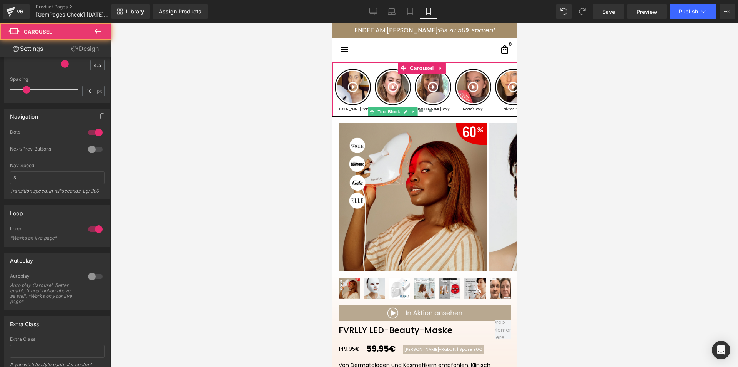
click at [419, 110] on span at bounding box center [421, 110] width 4 height 4
click at [428, 110] on span at bounding box center [430, 110] width 4 height 4
click at [95, 147] on div at bounding box center [95, 149] width 18 height 12
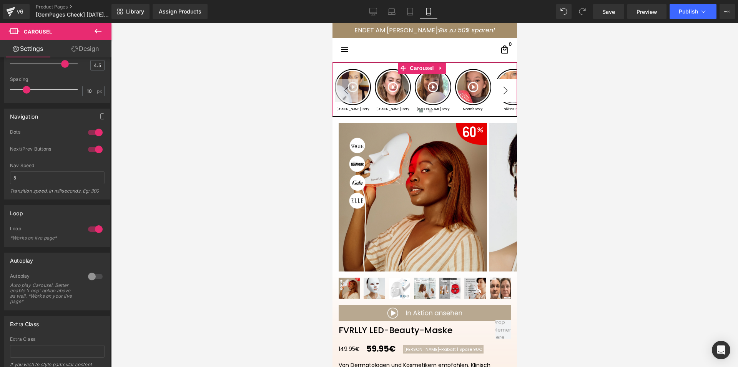
click at [501, 89] on button "›" at bounding box center [505, 90] width 23 height 23
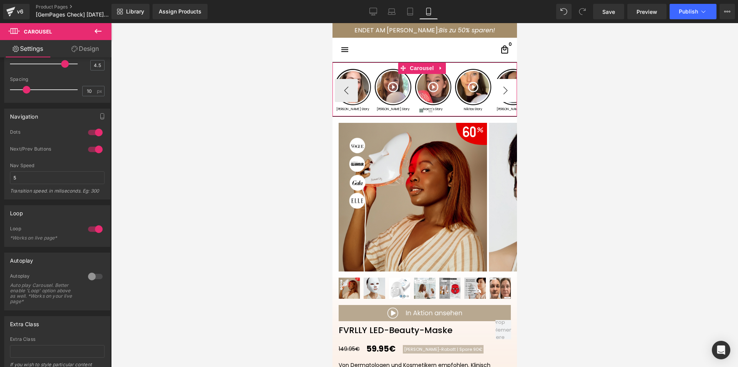
click at [501, 89] on button "›" at bounding box center [505, 90] width 23 height 23
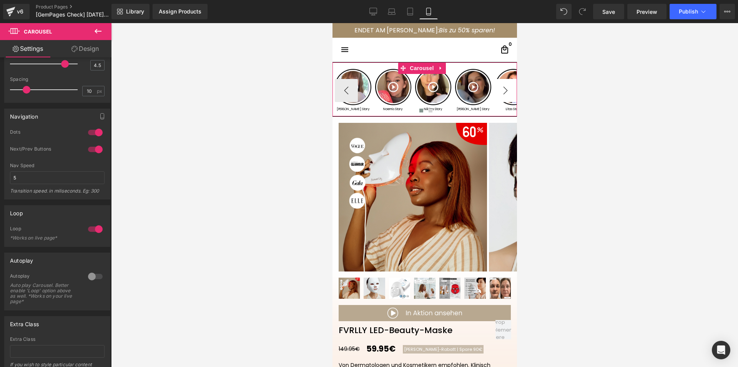
click at [501, 89] on button "›" at bounding box center [505, 90] width 23 height 23
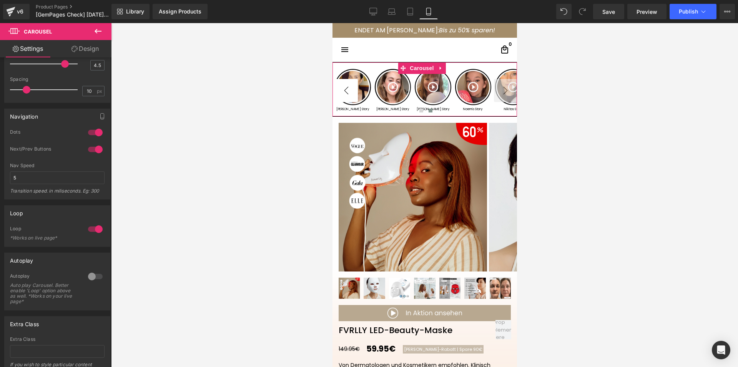
click at [348, 91] on button "‹" at bounding box center [346, 90] width 23 height 23
click at [497, 85] on button "›" at bounding box center [505, 90] width 23 height 23
click at [500, 92] on button "›" at bounding box center [505, 90] width 23 height 23
click at [558, 95] on div at bounding box center [424, 194] width 627 height 343
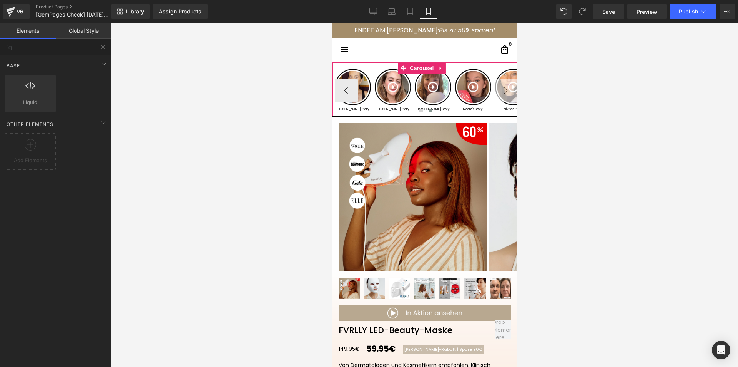
click at [497, 92] on button "›" at bounding box center [505, 90] width 23 height 23
click at [341, 87] on button "‹" at bounding box center [346, 90] width 23 height 23
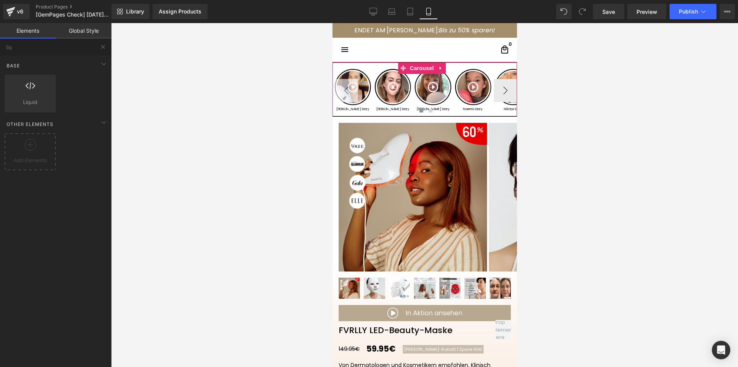
click at [343, 88] on button "‹" at bounding box center [346, 90] width 23 height 23
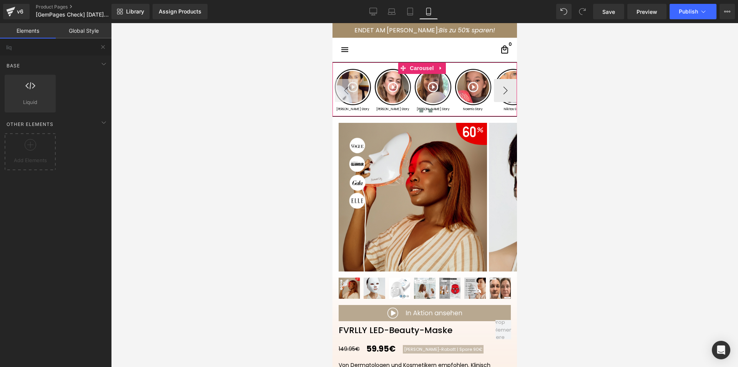
click at [428, 111] on span at bounding box center [430, 110] width 4 height 4
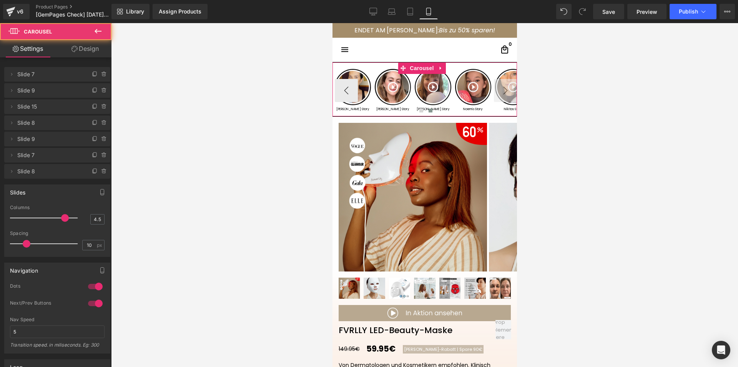
click at [428, 111] on span at bounding box center [430, 110] width 4 height 4
click at [505, 72] on span "Video Popup" at bounding box center [513, 70] width 38 height 12
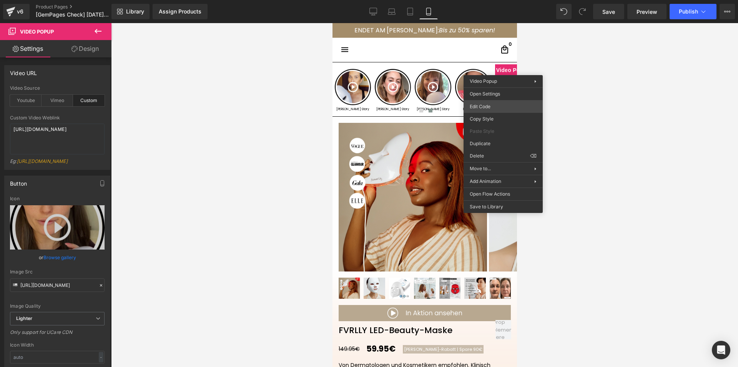
click at [478, 0] on div "Video Popup You are previewing how the will restyle your page. You can not edit…" at bounding box center [369, 0] width 738 height 0
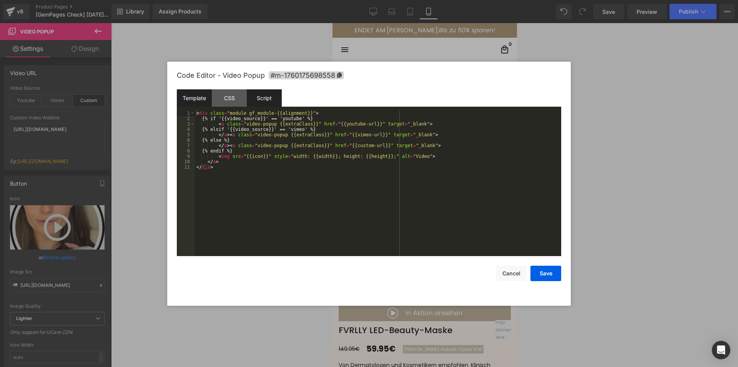
click at [275, 100] on div "Script" at bounding box center [264, 97] width 35 height 17
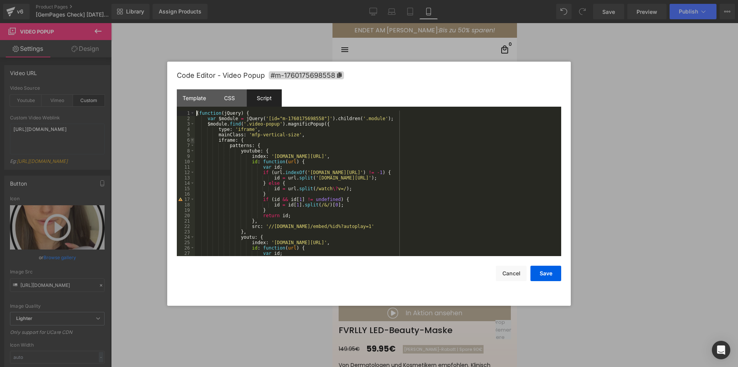
click at [194, 139] on span at bounding box center [192, 139] width 4 height 5
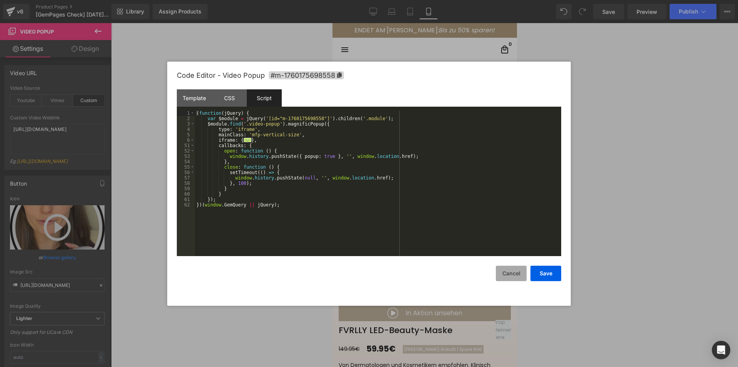
click at [520, 273] on button "Cancel" at bounding box center [511, 272] width 31 height 15
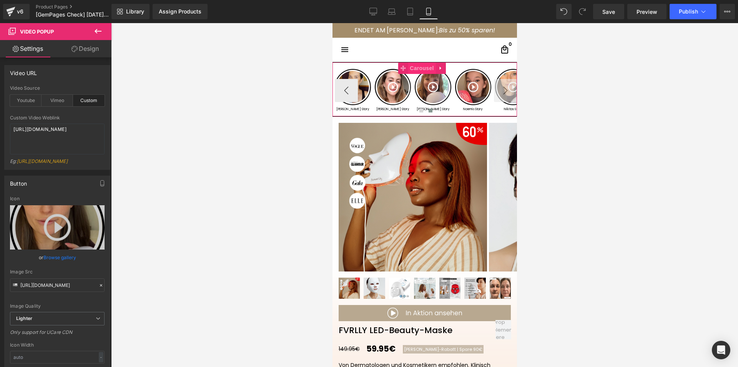
click at [417, 68] on span "Carousel" at bounding box center [422, 68] width 28 height 12
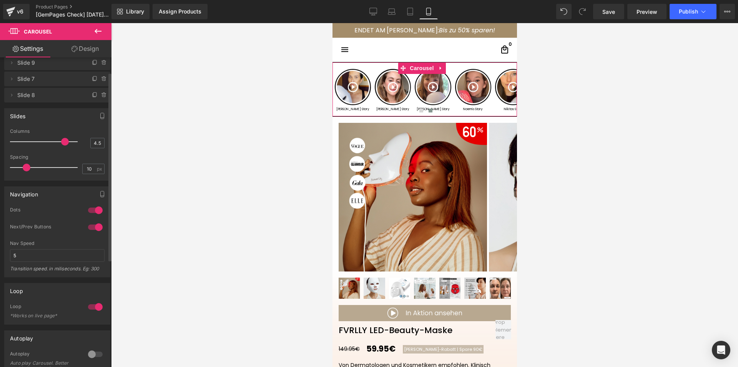
scroll to position [77, 0]
click at [89, 212] on div at bounding box center [95, 209] width 18 height 12
click at [91, 228] on div at bounding box center [95, 226] width 18 height 12
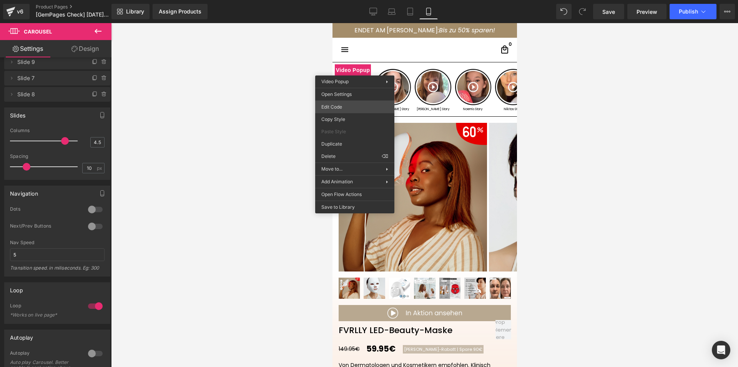
click at [343, 0] on div "Carousel You are previewing how the will restyle your page. You can not edit El…" at bounding box center [369, 0] width 738 height 0
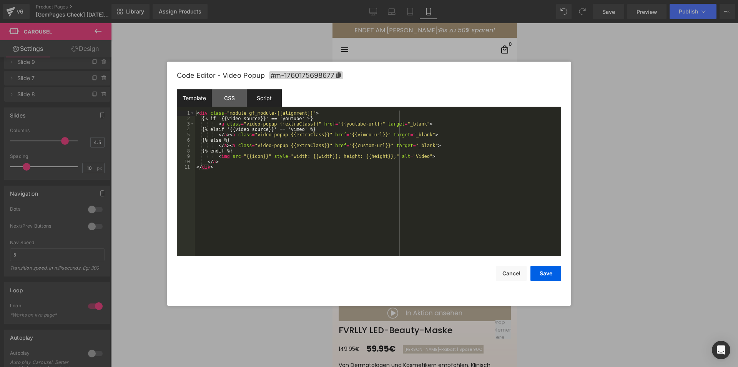
click at [265, 93] on div "Script" at bounding box center [264, 97] width 35 height 17
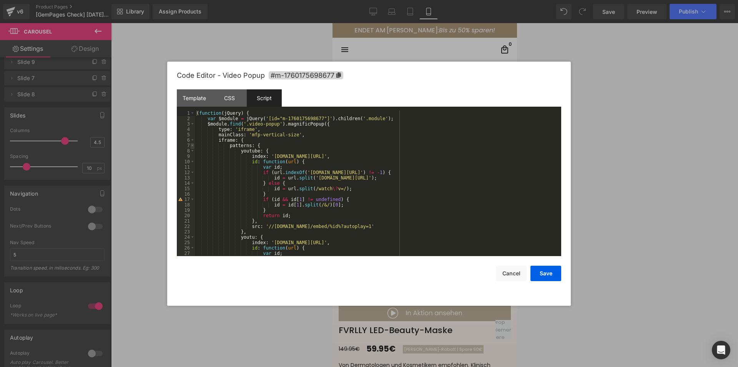
click at [193, 145] on span at bounding box center [192, 145] width 4 height 5
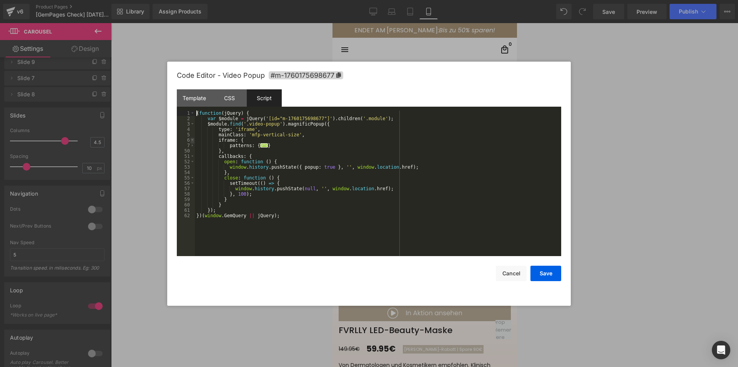
click at [190, 141] on span at bounding box center [192, 139] width 4 height 5
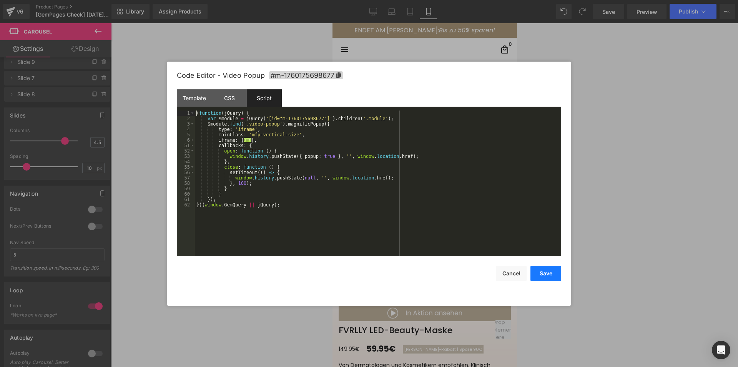
click at [546, 277] on button "Save" at bounding box center [546, 272] width 31 height 15
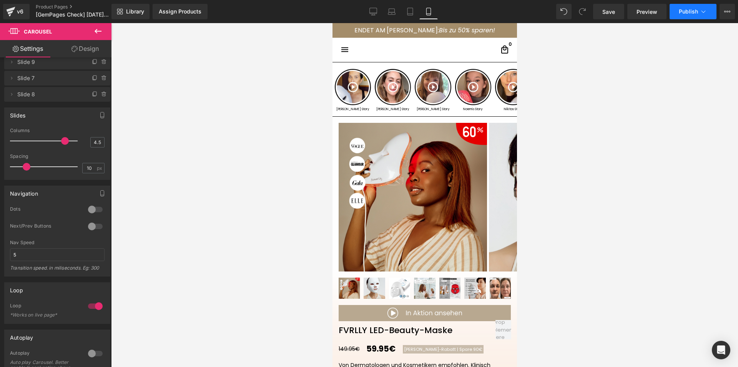
click at [692, 13] on span "Publish" at bounding box center [688, 11] width 19 height 6
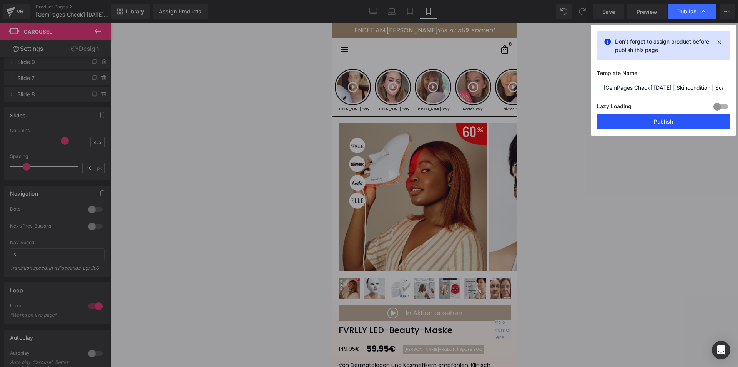
click at [631, 123] on button "Publish" at bounding box center [663, 121] width 133 height 15
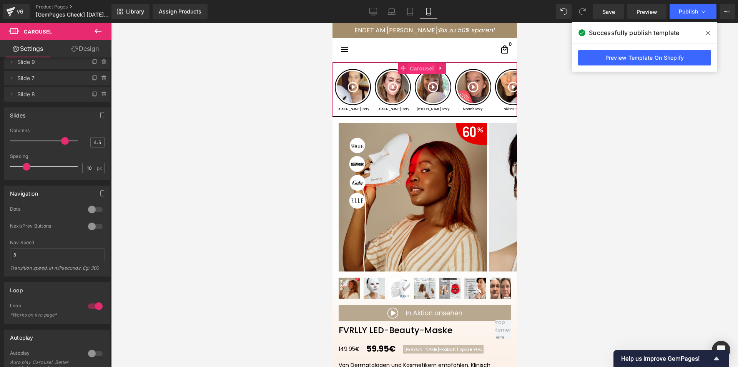
click at [423, 65] on span "Carousel" at bounding box center [422, 69] width 28 height 12
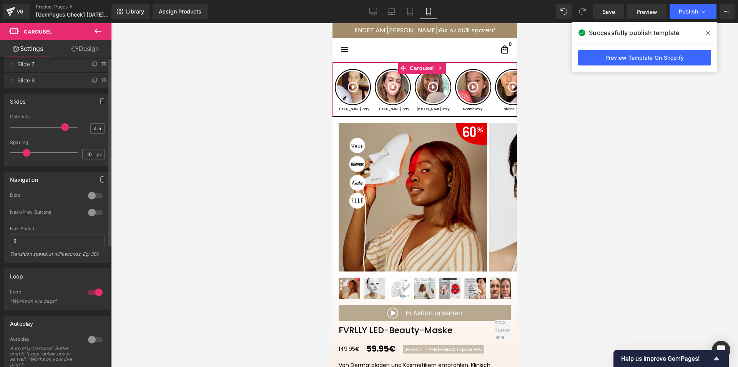
scroll to position [0, 0]
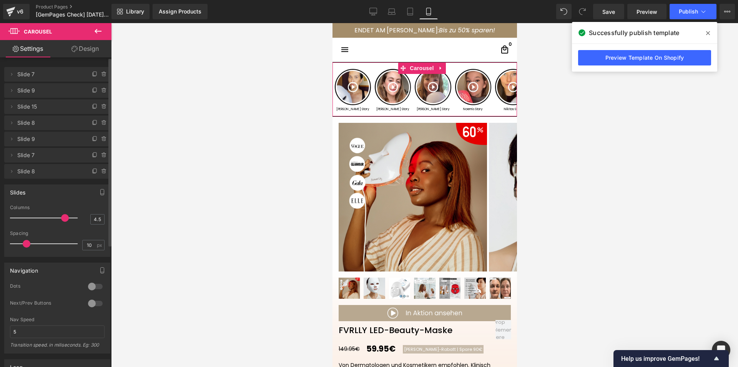
click at [30, 171] on span "Slide 8" at bounding box center [49, 171] width 65 height 15
click at [13, 171] on icon at bounding box center [11, 171] width 6 height 6
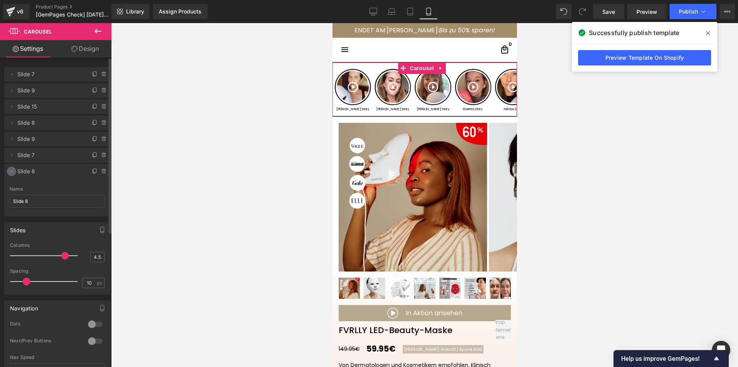
click at [13, 171] on icon at bounding box center [11, 171] width 6 height 6
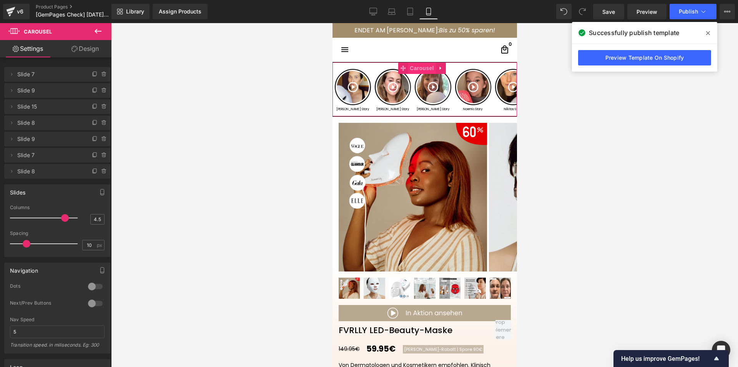
click at [416, 70] on span "Carousel" at bounding box center [422, 68] width 28 height 12
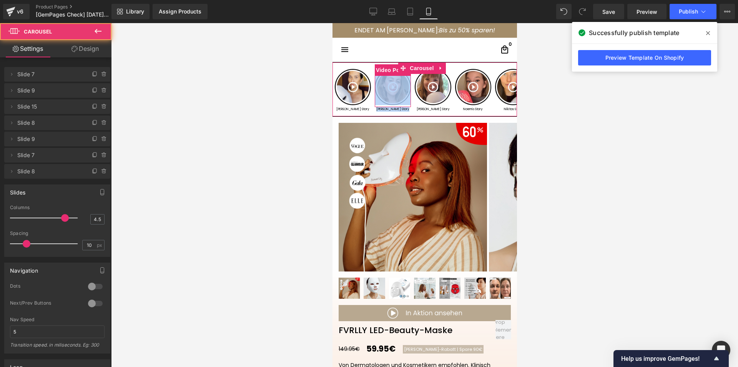
drag, startPoint x: 413, startPoint y: 97, endPoint x: 407, endPoint y: 97, distance: 6.9
click at [407, 97] on div "Video Popup Tinas Story Text Block Video Popup [PERSON_NAME] Story Text Block V…" at bounding box center [475, 90] width 281 height 52
click at [425, 65] on span "Carousel" at bounding box center [422, 68] width 28 height 12
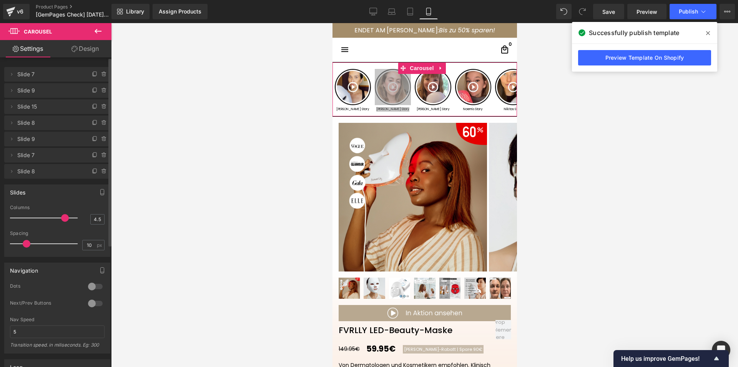
click at [92, 303] on div at bounding box center [95, 303] width 18 height 12
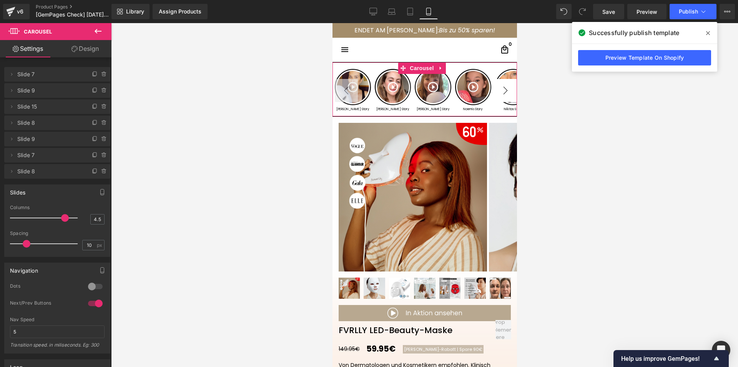
click at [498, 92] on button "›" at bounding box center [505, 90] width 23 height 23
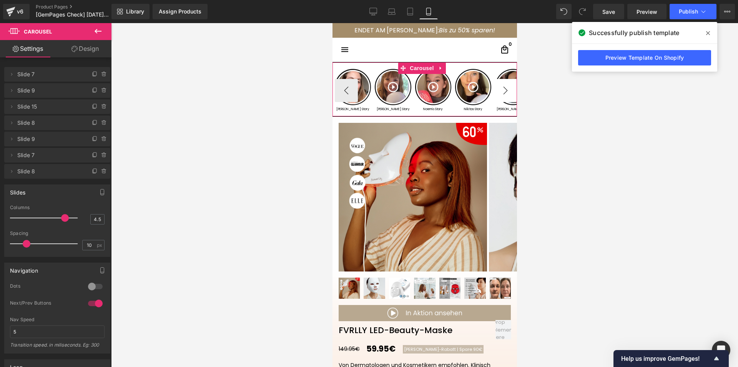
click at [498, 92] on button "›" at bounding box center [505, 90] width 23 height 23
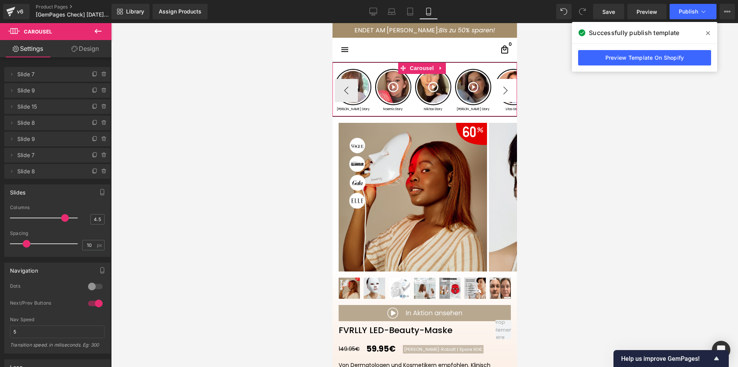
click at [498, 92] on button "›" at bounding box center [505, 90] width 23 height 23
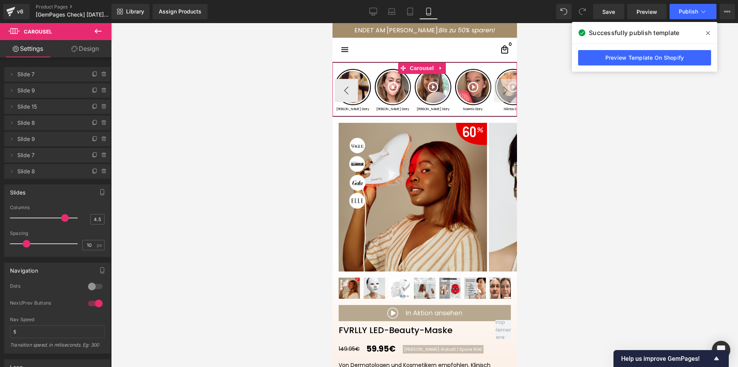
click at [497, 90] on button "›" at bounding box center [505, 90] width 23 height 23
click at [88, 302] on div at bounding box center [95, 303] width 18 height 12
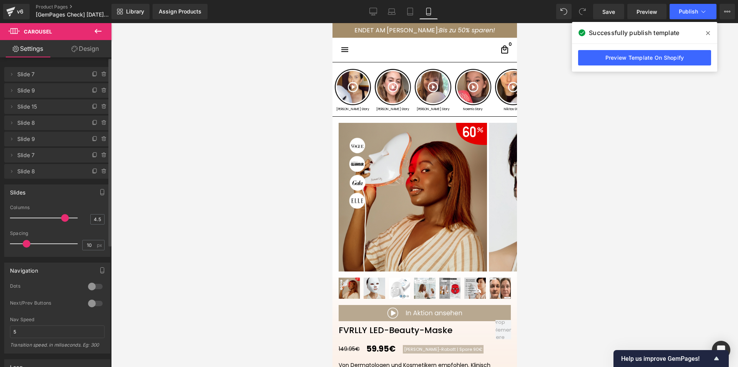
click at [90, 303] on div at bounding box center [95, 303] width 18 height 12
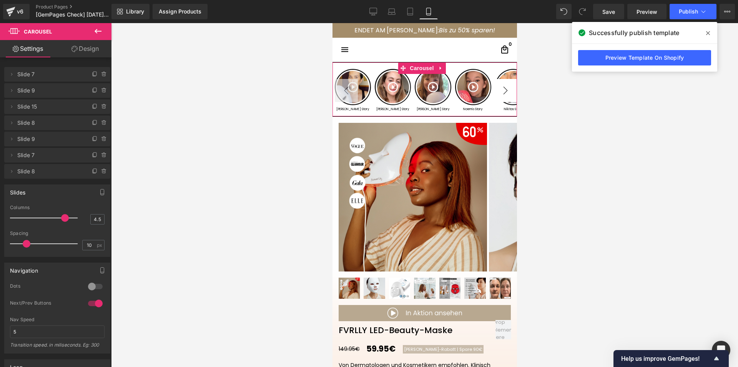
click at [498, 87] on button "›" at bounding box center [505, 90] width 23 height 23
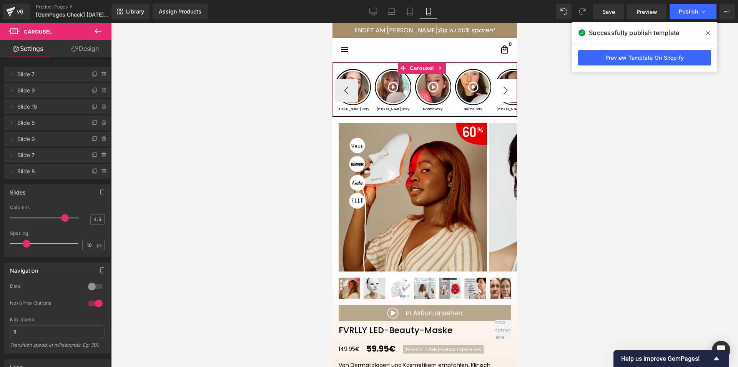
click at [498, 87] on button "›" at bounding box center [505, 90] width 23 height 23
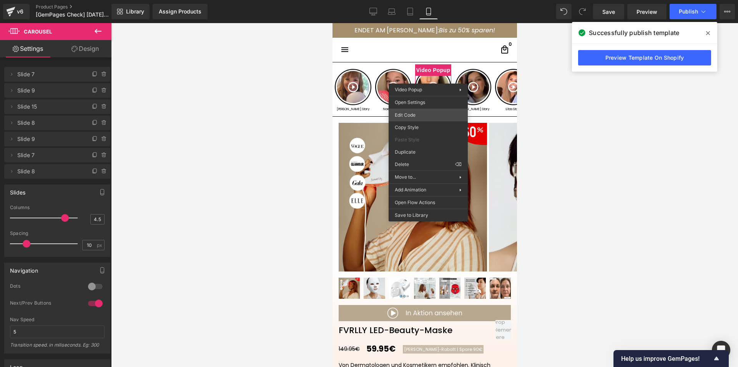
click at [412, 0] on div "Carousel You are previewing how the will restyle your page. You can not edit El…" at bounding box center [369, 0] width 738 height 0
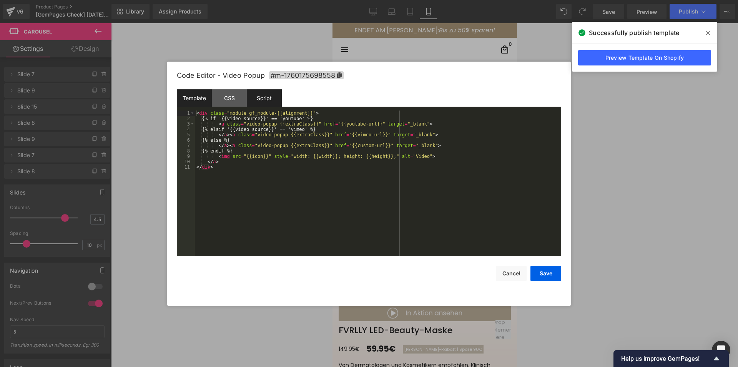
click at [265, 97] on div "Script" at bounding box center [264, 97] width 35 height 17
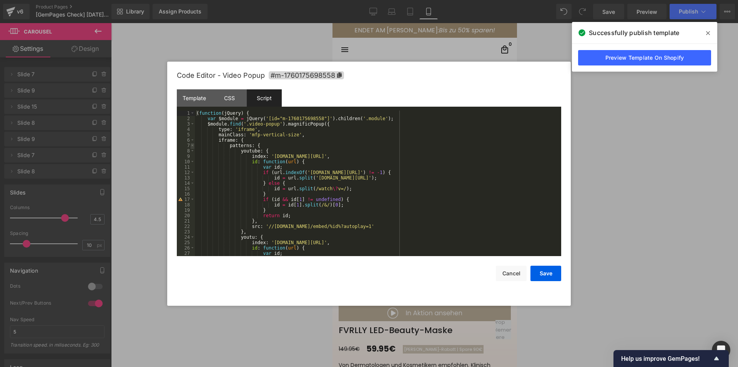
click at [194, 144] on span at bounding box center [192, 145] width 4 height 5
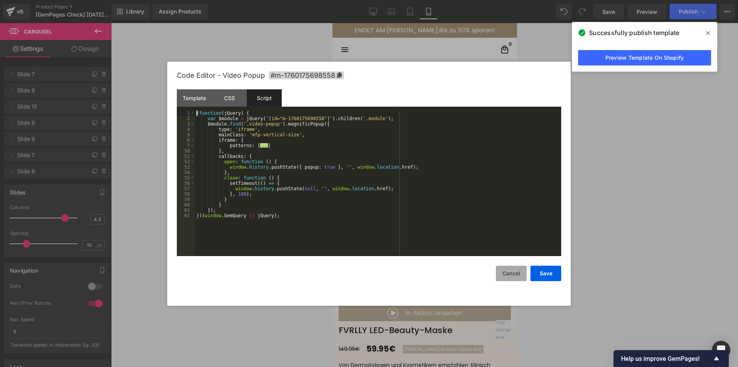
click at [502, 270] on button "Cancel" at bounding box center [511, 272] width 31 height 15
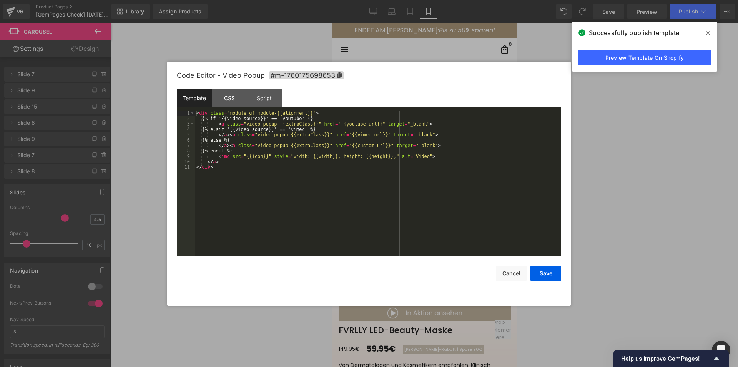
click at [453, 0] on div "Carousel You are previewing how the will restyle your page. You can not edit El…" at bounding box center [369, 0] width 738 height 0
click at [273, 98] on div "Script" at bounding box center [264, 97] width 35 height 17
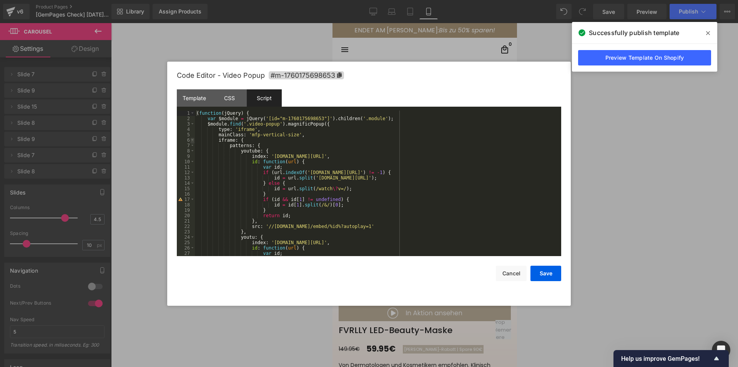
click at [193, 139] on span at bounding box center [192, 139] width 4 height 5
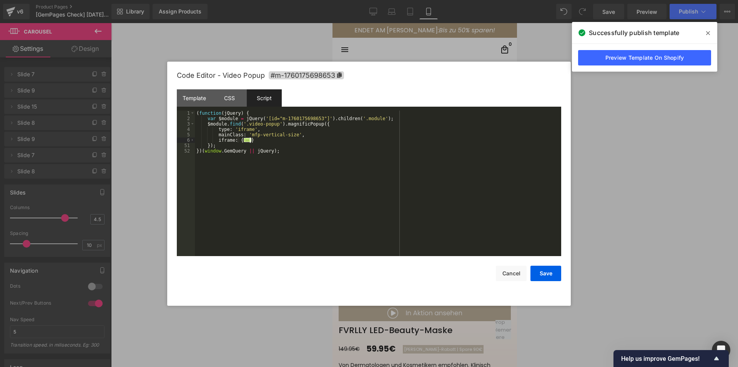
click at [265, 141] on div "( function ( jQuery ) { var $module = jQuery ( '[id="m-1760175698653"]' ) . chi…" at bounding box center [378, 188] width 367 height 156
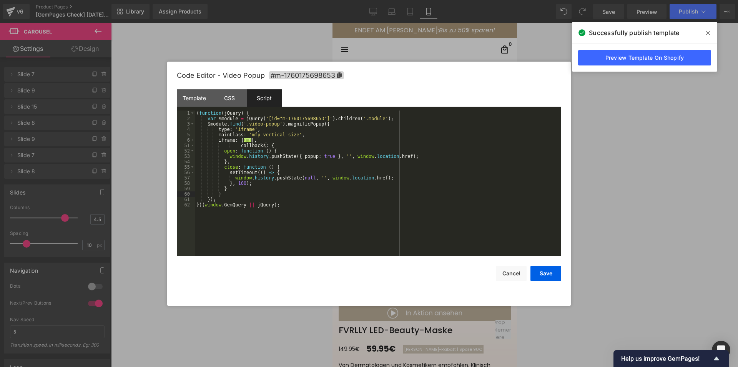
click at [237, 144] on div "( function ( jQuery ) { var $module = jQuery ( '[id="m-1760175698653"]' ) . chi…" at bounding box center [378, 188] width 367 height 156
click at [537, 273] on button "Save" at bounding box center [546, 272] width 31 height 15
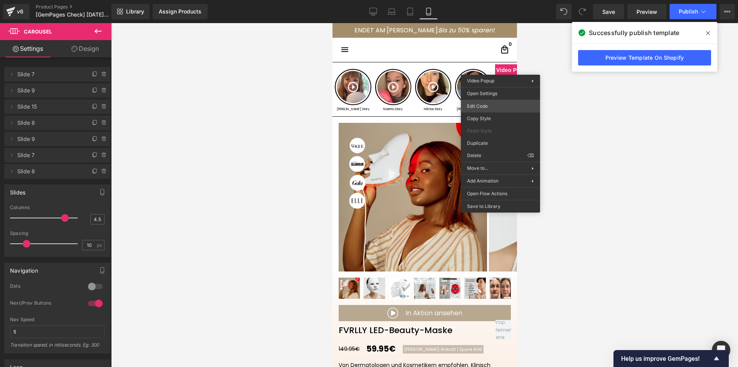
click at [478, 0] on div "Carousel You are previewing how the will restyle your page. You can not edit El…" at bounding box center [369, 0] width 738 height 0
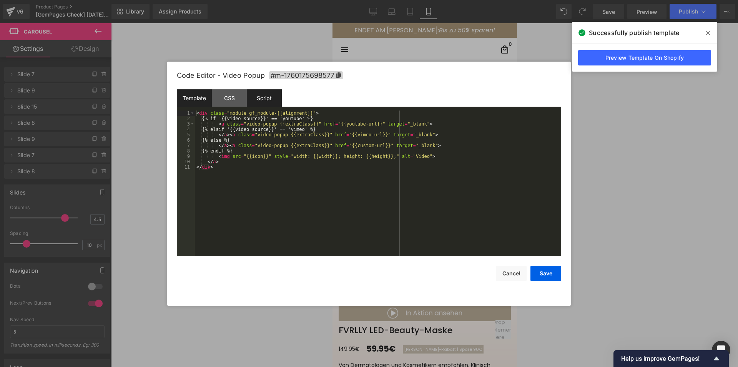
click at [267, 98] on div "Script" at bounding box center [264, 97] width 35 height 17
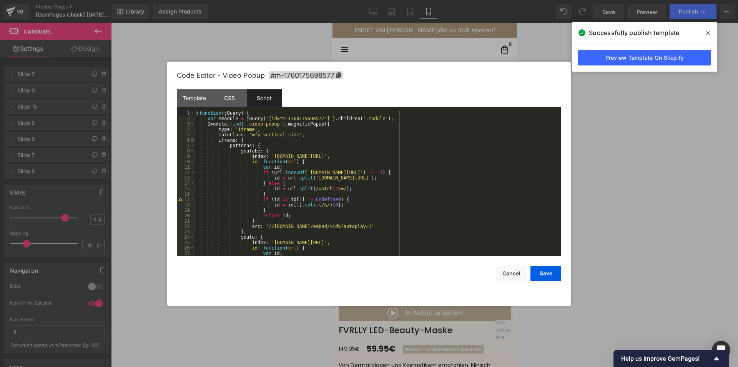
click at [191, 140] on span at bounding box center [192, 139] width 4 height 5
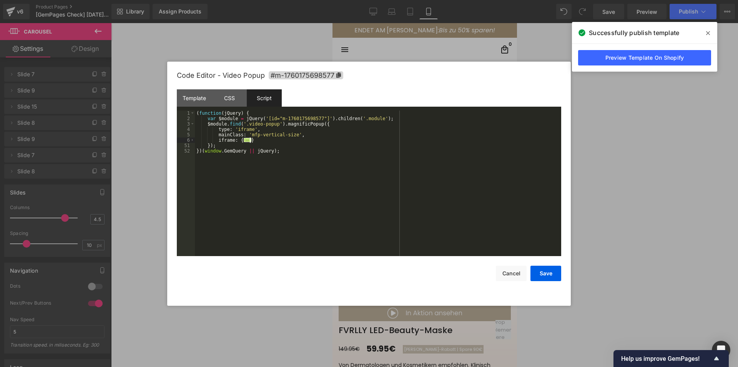
click at [256, 138] on div "( function ( jQuery ) { var $module = jQuery ( '[id="m-1760175698577"]' ) . chi…" at bounding box center [378, 188] width 367 height 156
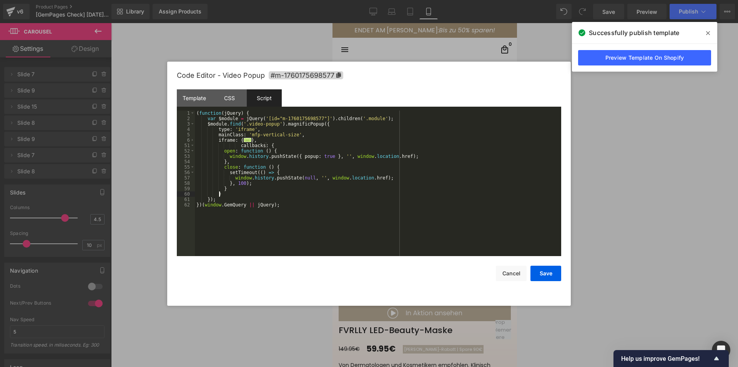
click at [236, 144] on div "( function ( jQuery ) { var $module = jQuery ( '[id="m-1760175698577"]' ) . chi…" at bounding box center [378, 188] width 367 height 156
click at [553, 275] on button "Save" at bounding box center [546, 272] width 31 height 15
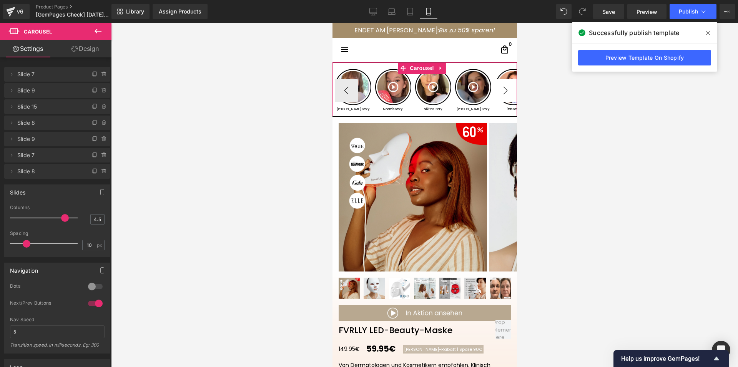
click at [501, 94] on button "›" at bounding box center [505, 90] width 23 height 23
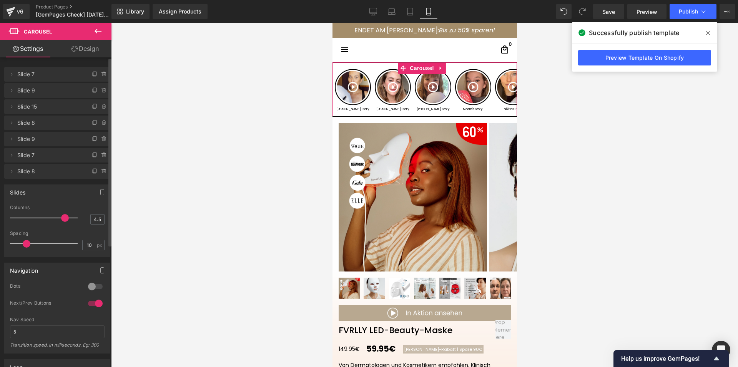
click at [93, 303] on div at bounding box center [95, 303] width 18 height 12
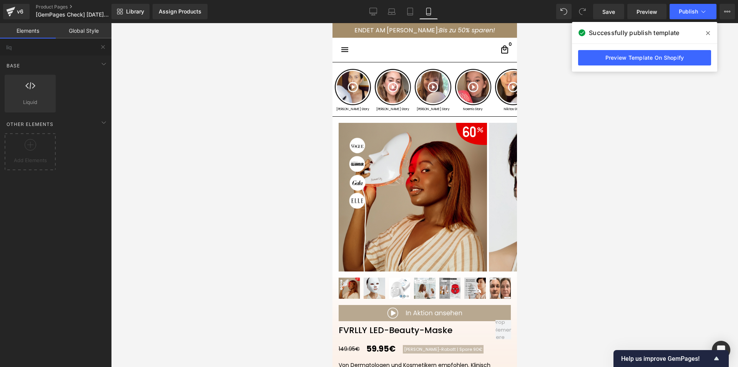
click at [153, 265] on div at bounding box center [424, 194] width 627 height 343
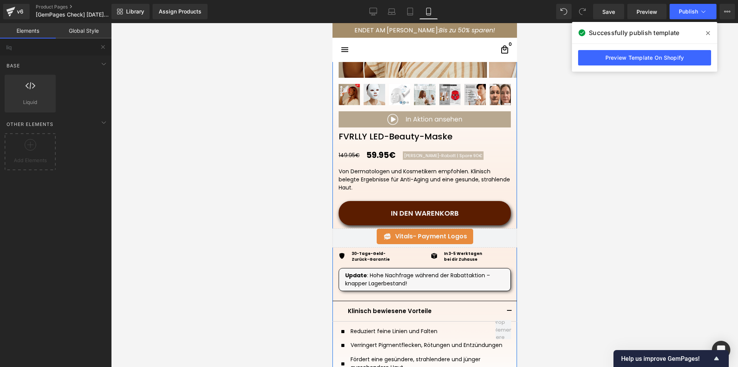
scroll to position [192, 0]
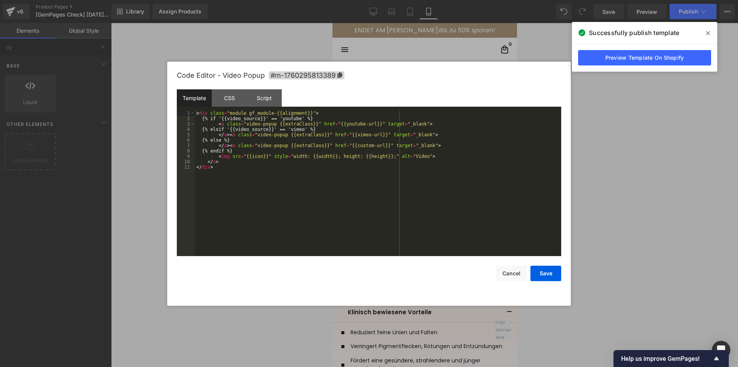
click at [389, 0] on div "Carousel You are previewing how the will restyle your page. You can not edit El…" at bounding box center [369, 0] width 738 height 0
click at [277, 96] on div "Script" at bounding box center [264, 97] width 35 height 17
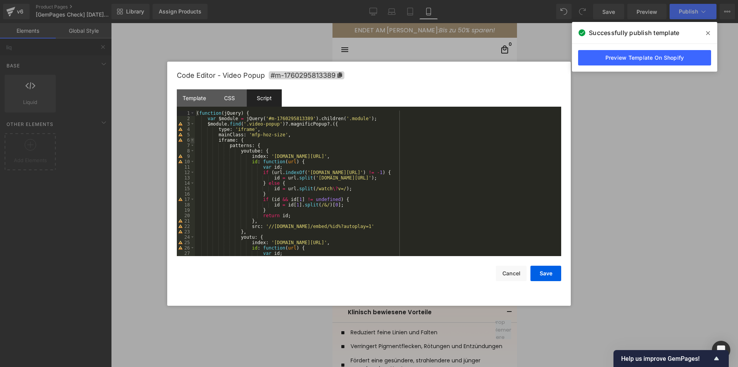
click at [191, 140] on span at bounding box center [192, 139] width 4 height 5
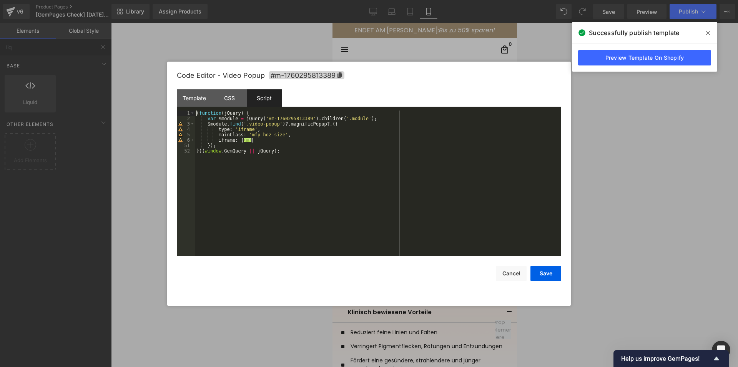
click at [263, 141] on div "( function ( jQuery ) { var $module = jQuery ( '#m-1760295813389' ) . children …" at bounding box center [378, 188] width 367 height 156
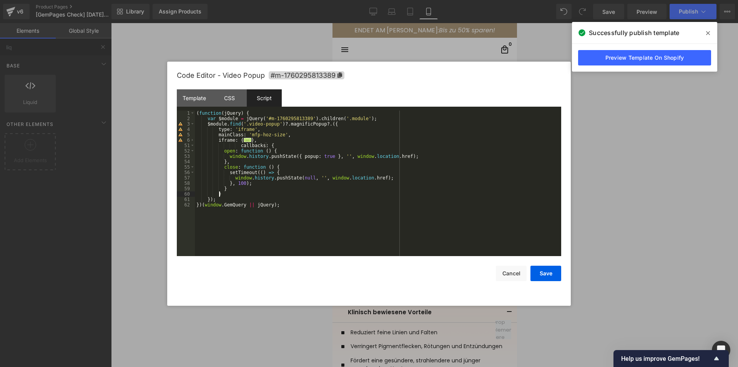
click at [237, 145] on div "( function ( jQuery ) { var $module = jQuery ( '#m-1760295813389' ) . children …" at bounding box center [378, 188] width 367 height 156
click at [550, 273] on button "Save" at bounding box center [546, 272] width 31 height 15
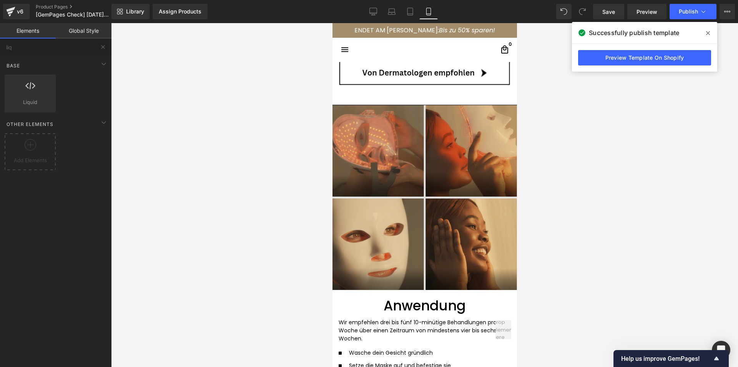
scroll to position [1423, 0]
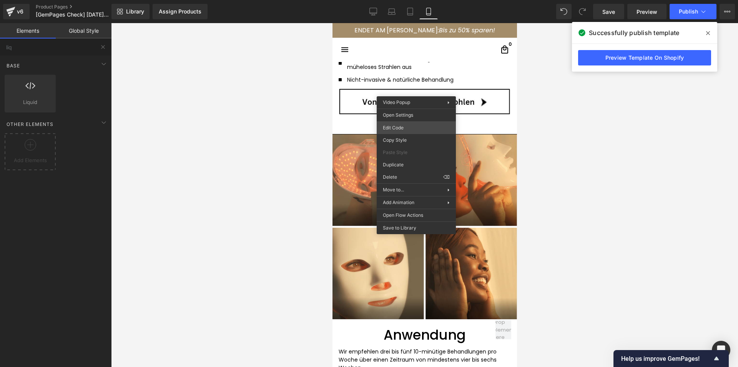
click at [390, 0] on div "Carousel You are previewing how the will restyle your page. You can not edit El…" at bounding box center [369, 0] width 738 height 0
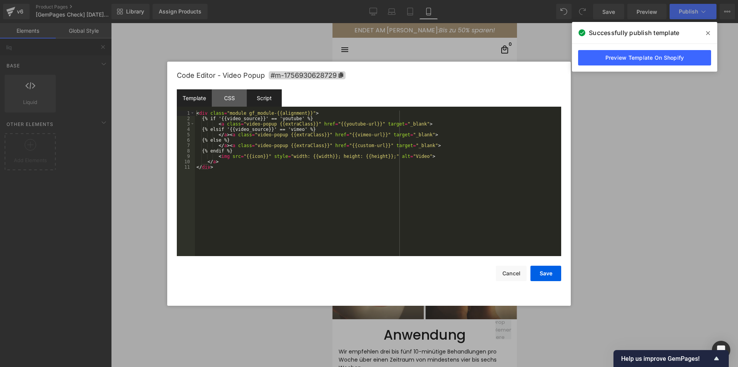
click at [266, 98] on div "Script" at bounding box center [264, 97] width 35 height 17
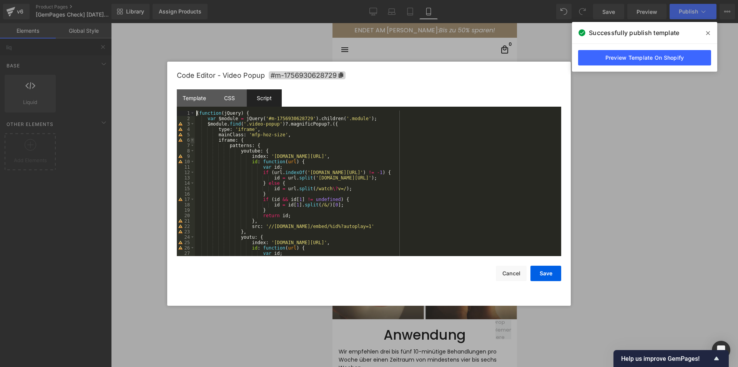
click at [194, 139] on span at bounding box center [192, 139] width 4 height 5
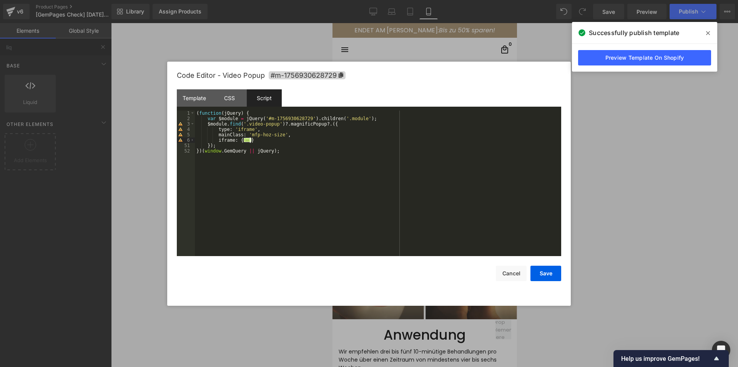
click at [258, 139] on div "( function ( jQuery ) { var $module = jQuery ( '#m-1756930628729' ) . children …" at bounding box center [378, 188] width 367 height 156
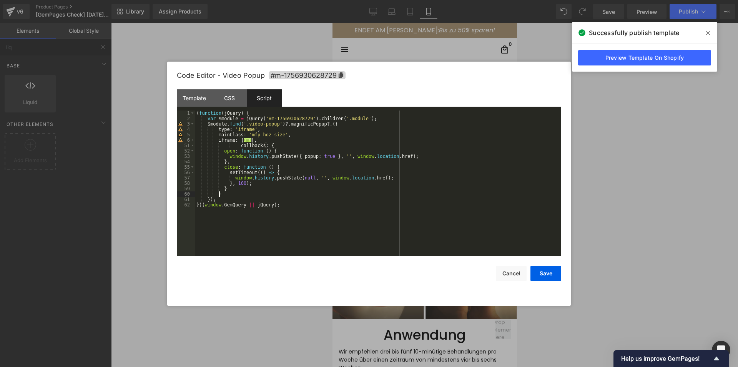
click at [237, 147] on div "( function ( jQuery ) { var $module = jQuery ( '#m-1756930628729' ) . children …" at bounding box center [378, 188] width 367 height 156
click at [553, 273] on button "Save" at bounding box center [546, 272] width 31 height 15
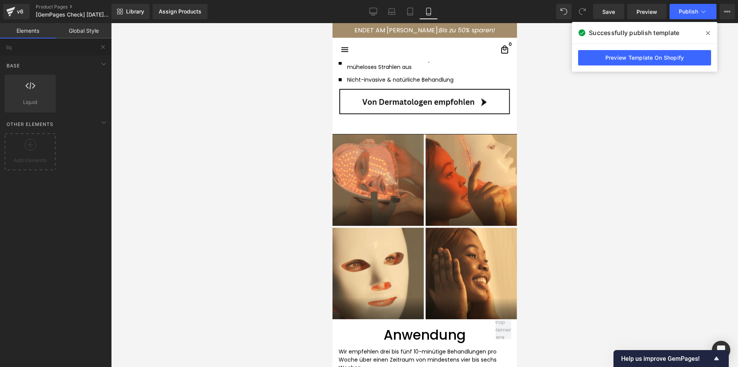
scroll to position [1654, 0]
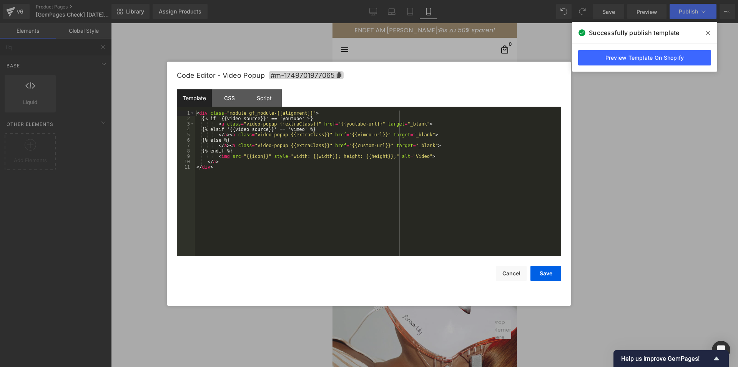
click at [393, 0] on div "Carousel You are previewing how the will restyle your page. You can not edit El…" at bounding box center [369, 0] width 738 height 0
click at [262, 99] on div "Script" at bounding box center [264, 97] width 35 height 17
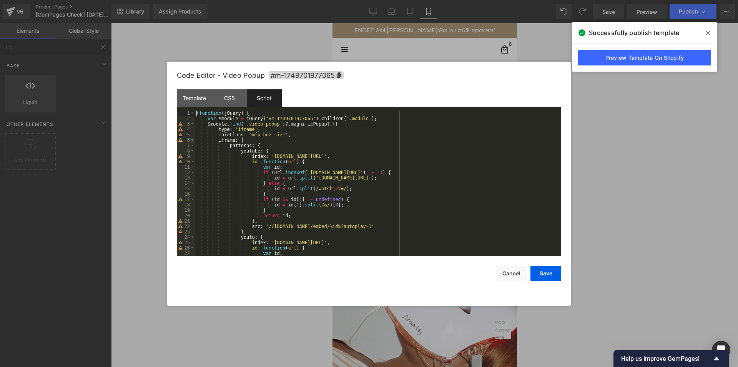
click at [192, 140] on span at bounding box center [192, 139] width 4 height 5
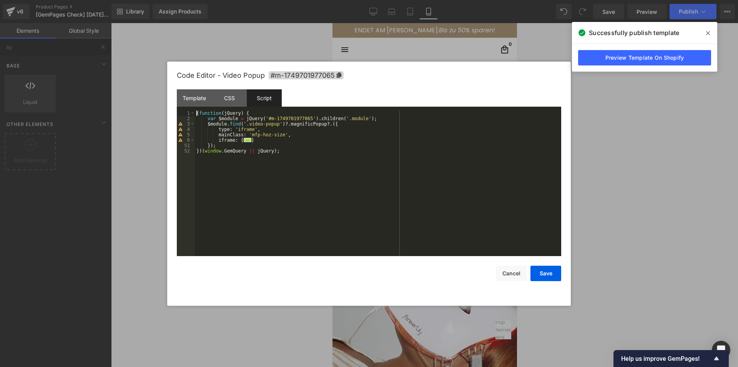
click at [257, 142] on div "( function ( jQuery ) { var $module = jQuery ( '#m-1749701977065' ) . children …" at bounding box center [378, 188] width 367 height 156
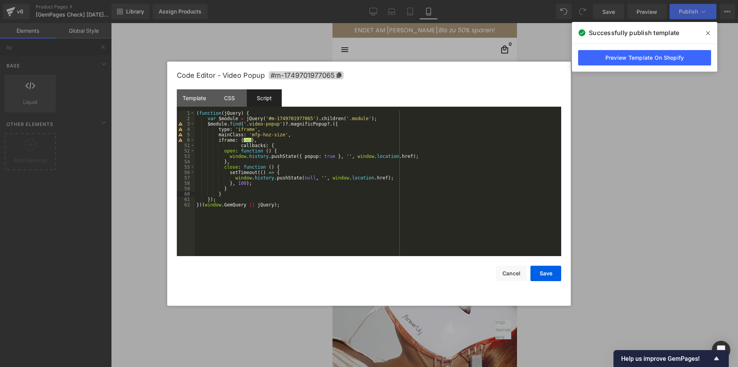
click at [236, 146] on div "( function ( jQuery ) { var $module = jQuery ( '#m-1749701977065' ) . children …" at bounding box center [378, 188] width 367 height 156
click at [237, 145] on div "( function ( jQuery ) { var $module = jQuery ( '#m-1749701977065' ) . children …" at bounding box center [378, 188] width 367 height 156
click at [546, 279] on button "Save" at bounding box center [546, 272] width 31 height 15
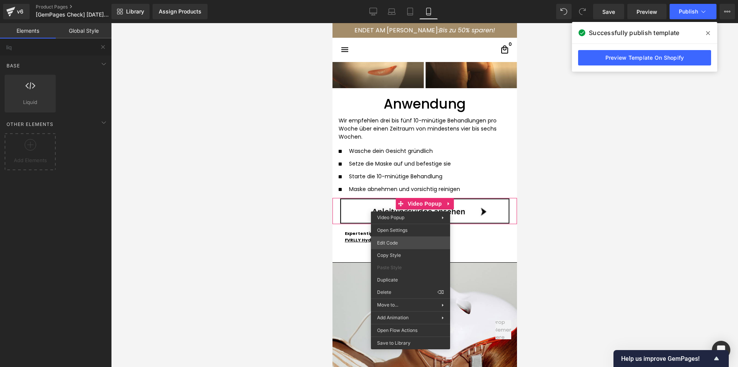
click at [380, 0] on div "Carousel You are previewing how the will restyle your page. You can not edit El…" at bounding box center [369, 0] width 738 height 0
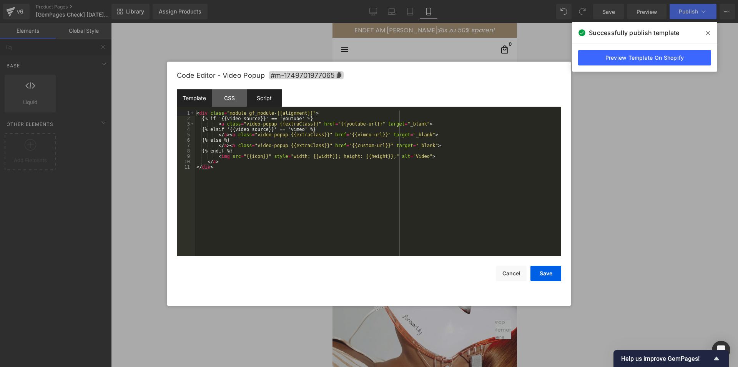
click at [278, 99] on div "Script" at bounding box center [264, 97] width 35 height 17
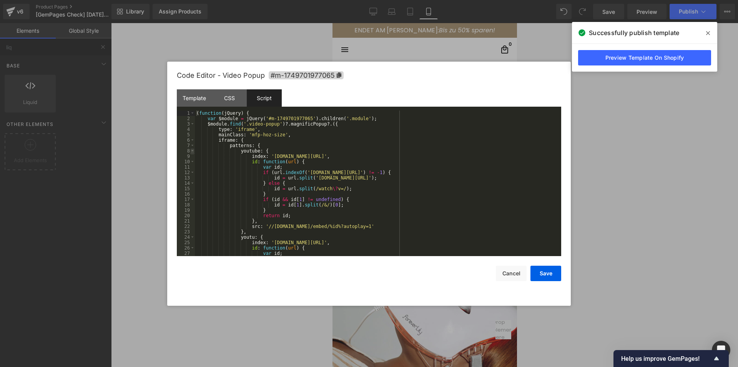
click at [193, 148] on span at bounding box center [192, 150] width 4 height 5
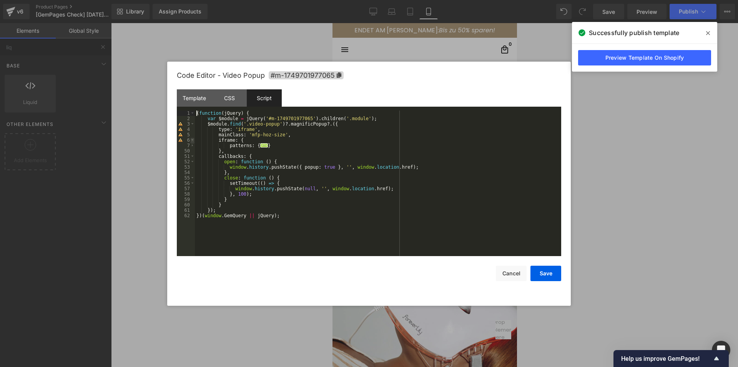
click at [193, 141] on span at bounding box center [192, 139] width 4 height 5
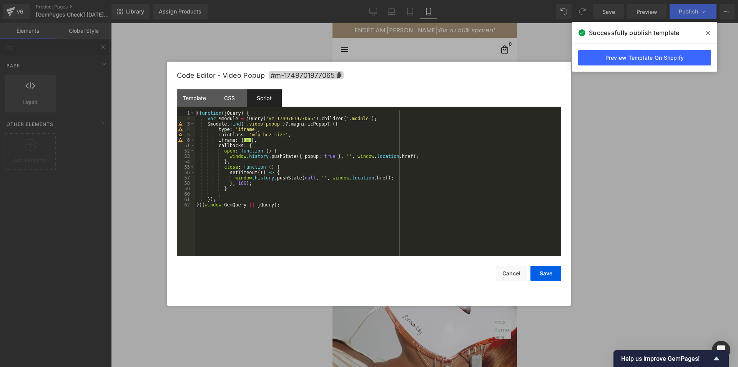
click at [709, 33] on icon at bounding box center [709, 33] width 4 height 4
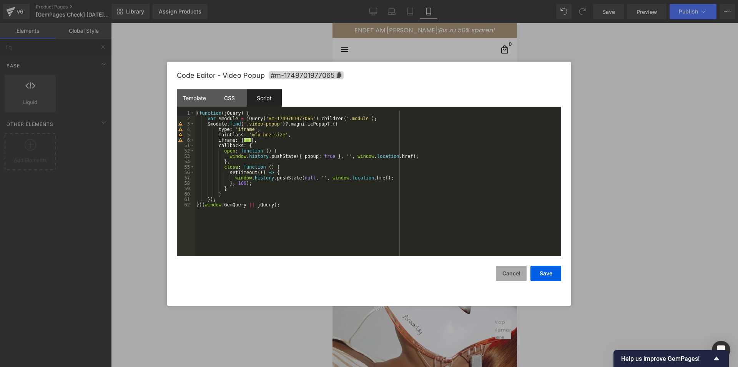
drag, startPoint x: 506, startPoint y: 277, endPoint x: 117, endPoint y: 207, distance: 395.8
click at [506, 277] on button "Cancel" at bounding box center [511, 272] width 31 height 15
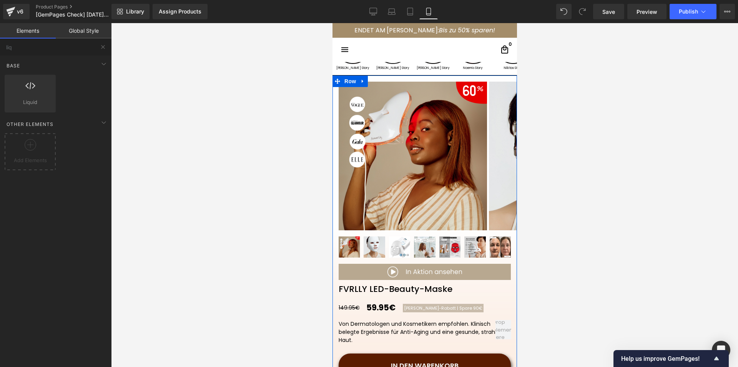
scroll to position [0, 0]
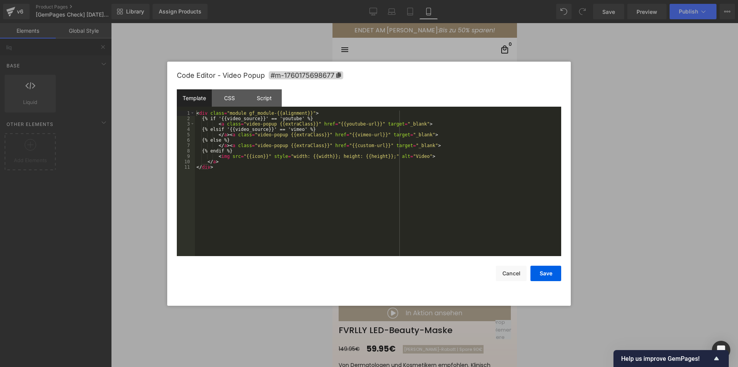
click at [337, 0] on div "Carousel You are previewing how the will restyle your page. You can not edit El…" at bounding box center [369, 0] width 738 height 0
click at [275, 96] on div "Script" at bounding box center [264, 97] width 35 height 17
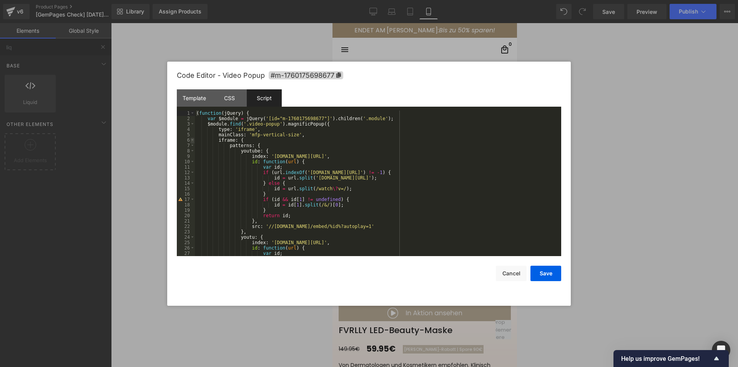
click at [191, 139] on span at bounding box center [192, 139] width 4 height 5
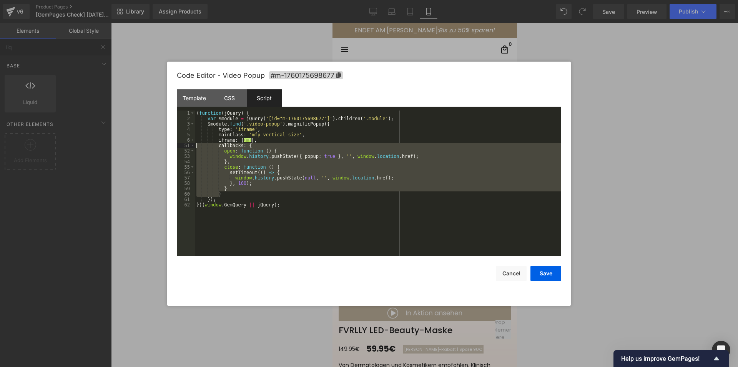
drag, startPoint x: 223, startPoint y: 193, endPoint x: 170, endPoint y: 146, distance: 70.8
click at [170, 146] on div "Code Editor - Video Popup #m-1760175698677 Template CSS Script Data 1 2 3 4 5 6…" at bounding box center [369, 184] width 404 height 244
click at [515, 277] on button "Cancel" at bounding box center [511, 272] width 31 height 15
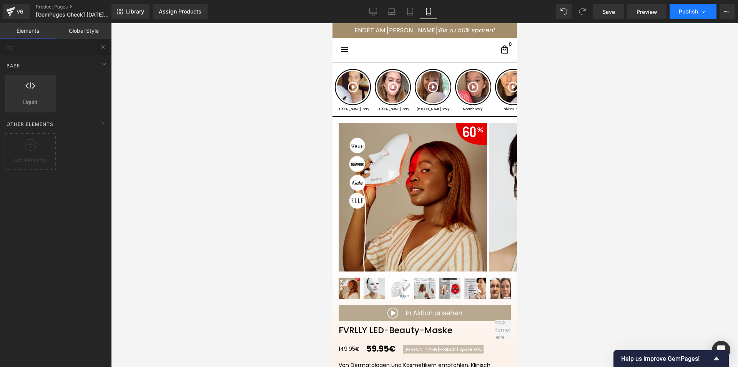
click at [694, 6] on button "Publish" at bounding box center [693, 11] width 47 height 15
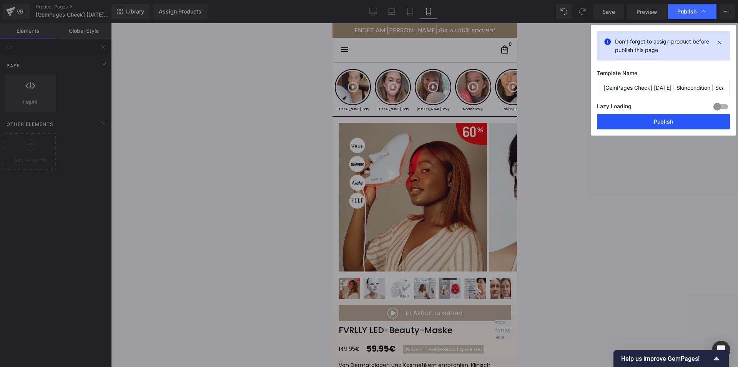
drag, startPoint x: 631, startPoint y: 123, endPoint x: 105, endPoint y: 140, distance: 526.0
click at [631, 123] on button "Publish" at bounding box center [663, 121] width 133 height 15
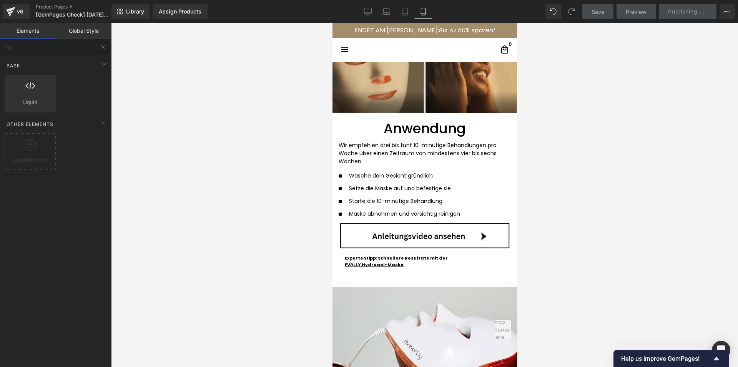
scroll to position [1731, 0]
